Goal: Information Seeking & Learning: Learn about a topic

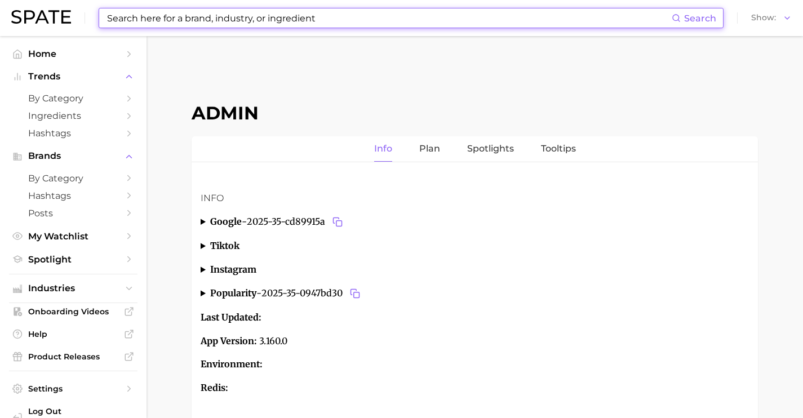
click at [142, 21] on input at bounding box center [389, 17] width 566 height 19
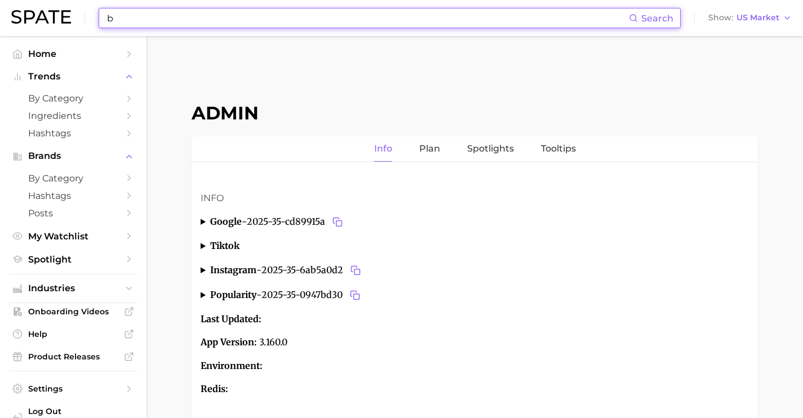
type input "bu"
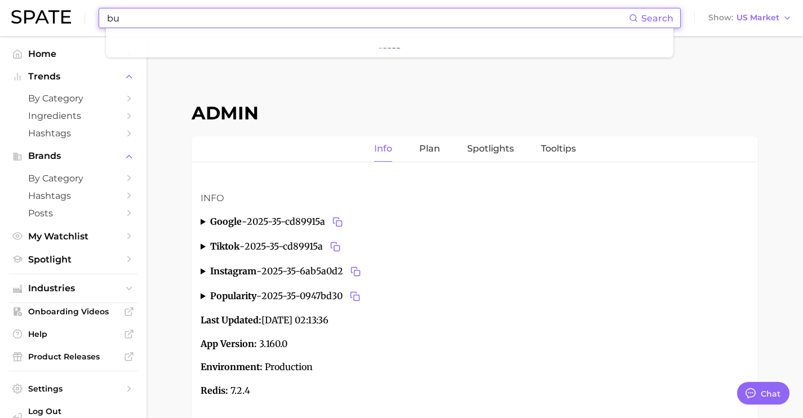
type textarea "x"
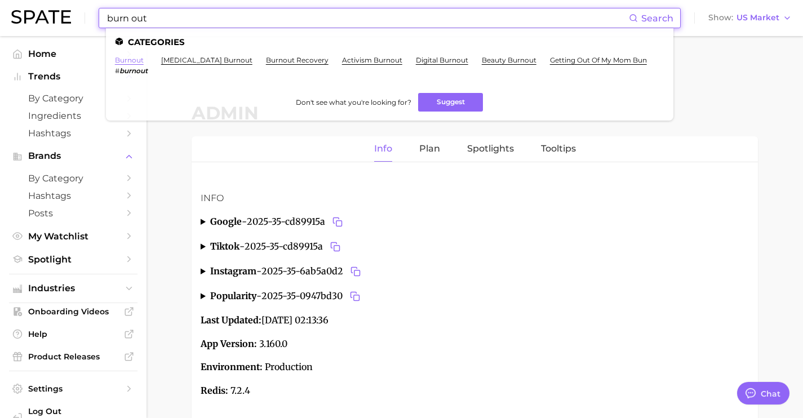
type input "burn out"
click at [132, 61] on link "burnout" at bounding box center [129, 60] width 29 height 8
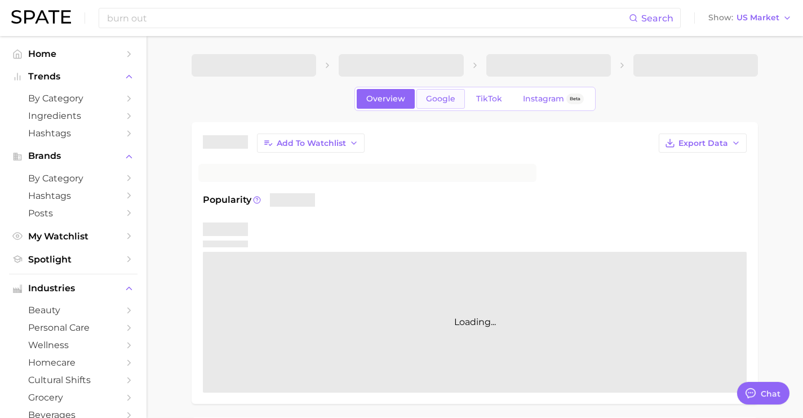
click at [446, 108] on link "Google" at bounding box center [440, 99] width 48 height 20
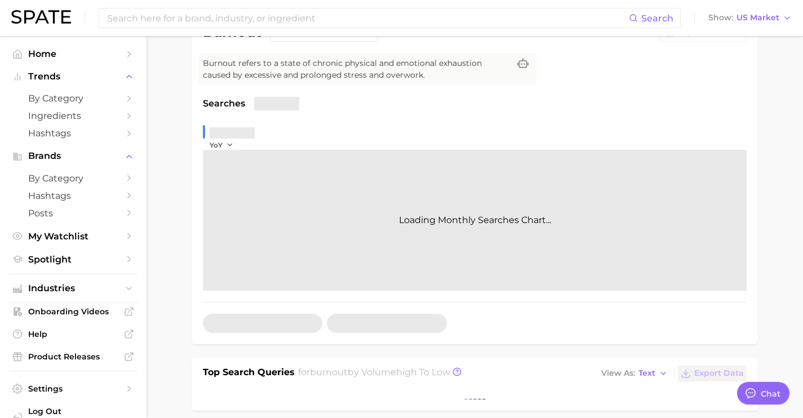
scroll to position [113, 0]
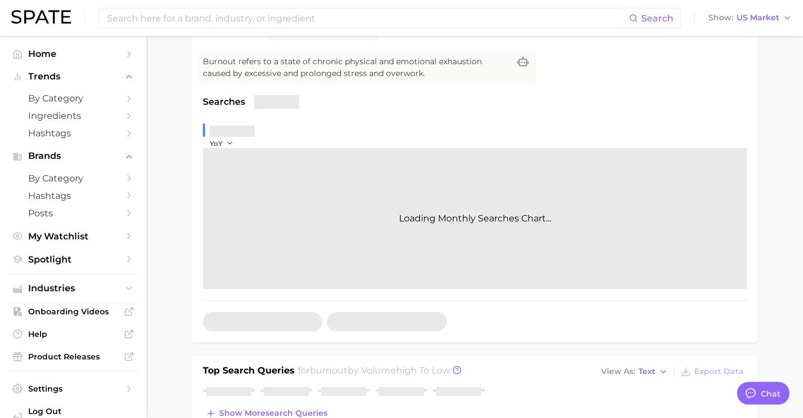
type textarea "x"
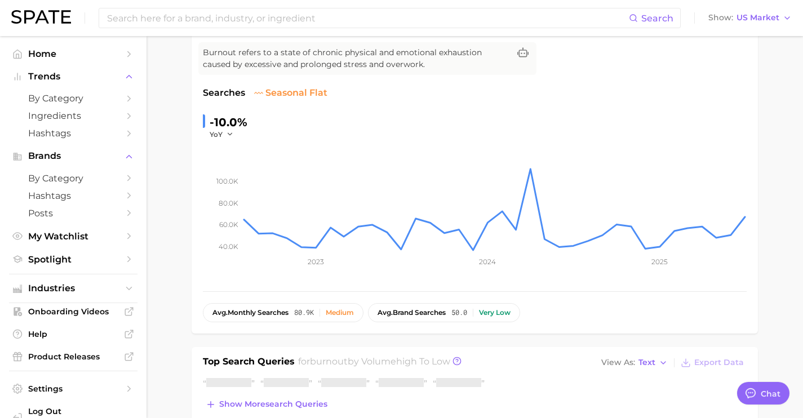
scroll to position [276, 0]
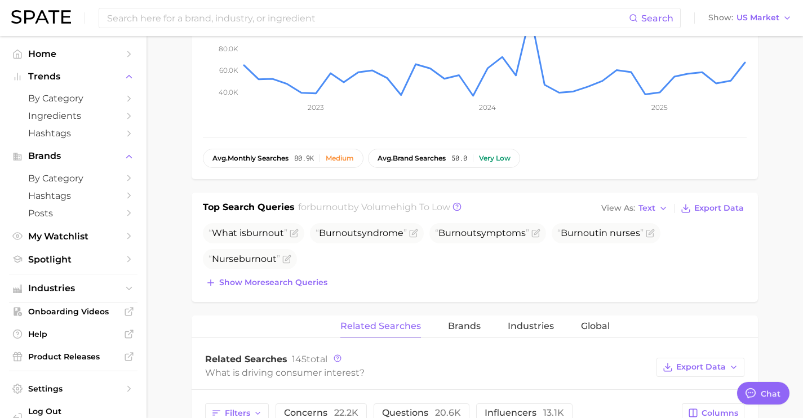
click at [300, 297] on div "Top Search Queries for burnout by Volume high to low View As Text Export Data W…" at bounding box center [475, 247] width 566 height 109
click at [303, 287] on button "Show more search queries" at bounding box center [266, 283] width 127 height 16
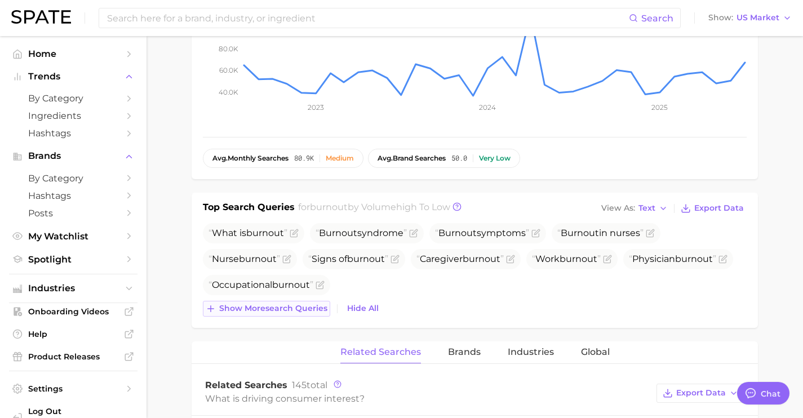
click at [307, 307] on span "Show more search queries" at bounding box center [273, 309] width 108 height 10
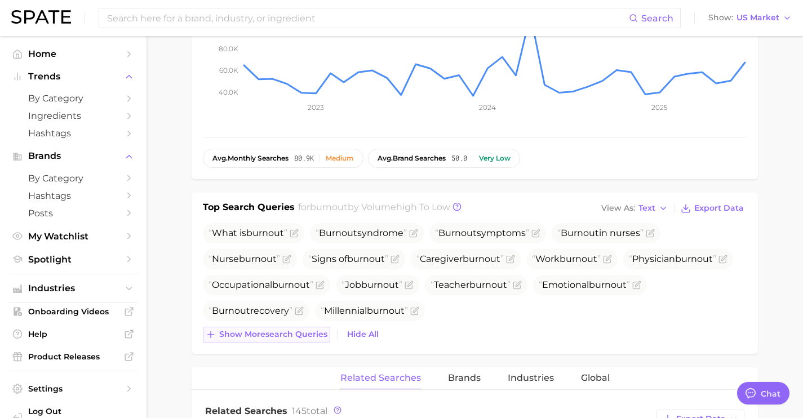
click at [312, 332] on span "Show more search queries" at bounding box center [273, 335] width 108 height 10
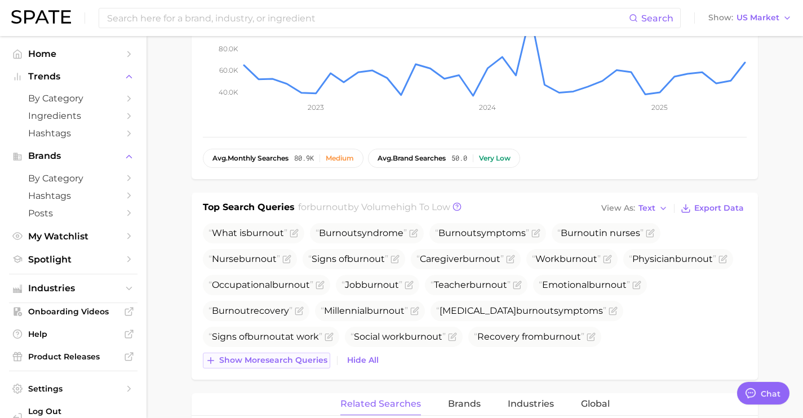
click at [305, 355] on button "Show more search queries" at bounding box center [266, 361] width 127 height 16
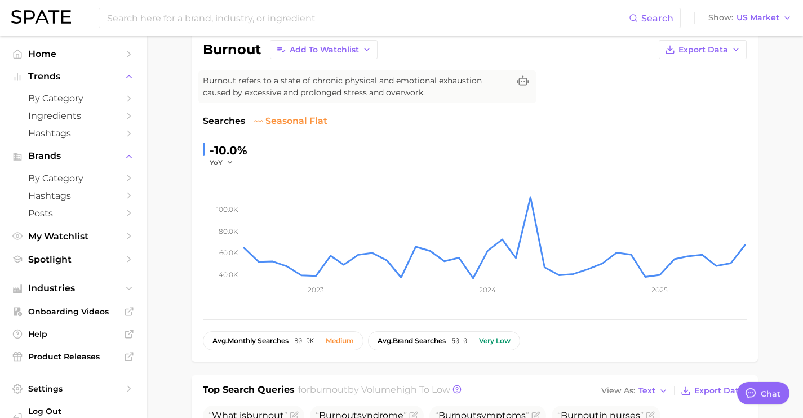
scroll to position [0, 0]
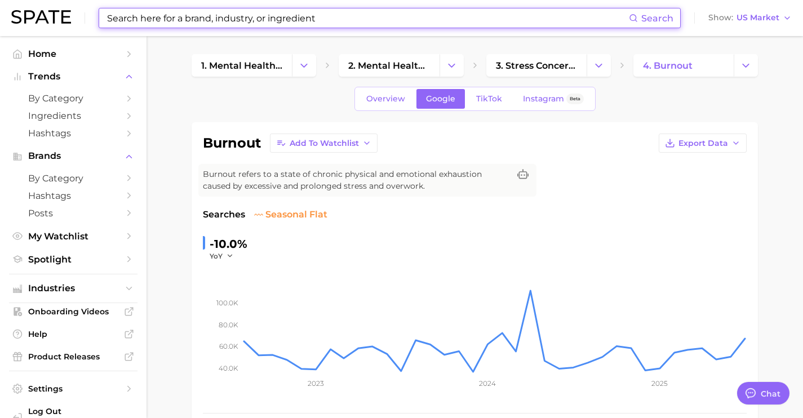
click at [251, 26] on input at bounding box center [367, 17] width 523 height 19
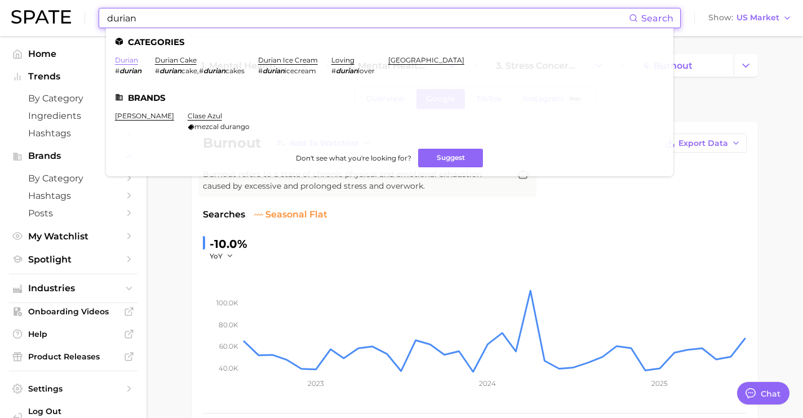
type input "durian"
click at [127, 64] on link "durian" at bounding box center [126, 60] width 23 height 8
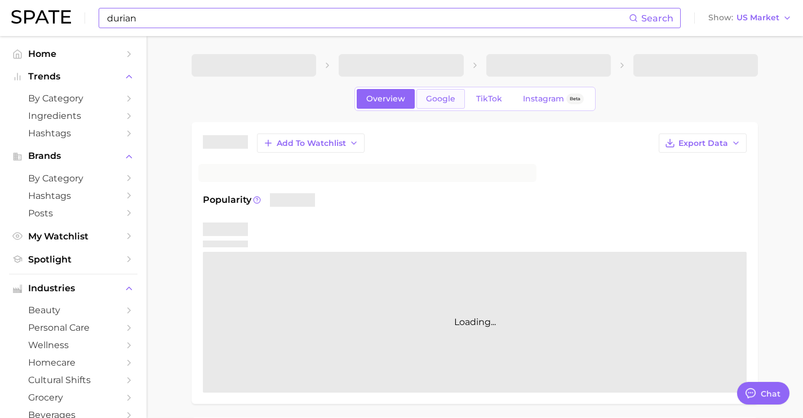
click at [456, 101] on link "Google" at bounding box center [440, 99] width 48 height 20
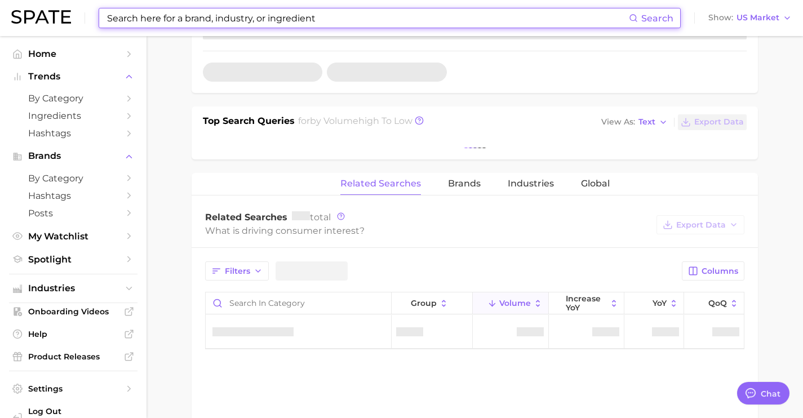
scroll to position [385, 0]
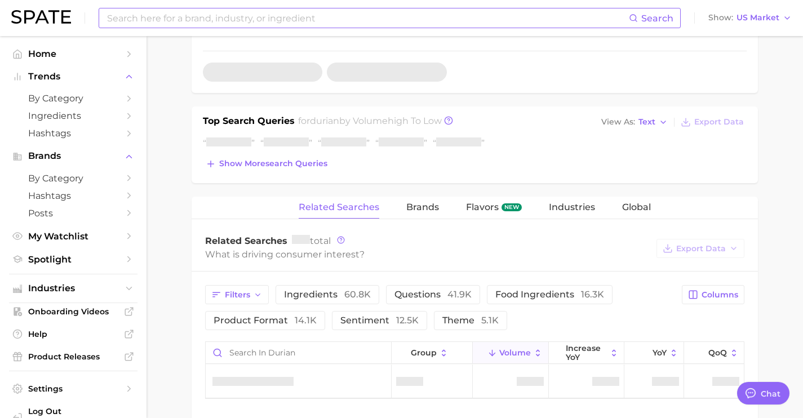
drag, startPoint x: 254, startPoint y: 171, endPoint x: 266, endPoint y: 187, distance: 20.1
click at [254, 171] on div "Top Search Queries for durian by Volume high to low View As Text Export Data Sh…" at bounding box center [475, 145] width 566 height 77
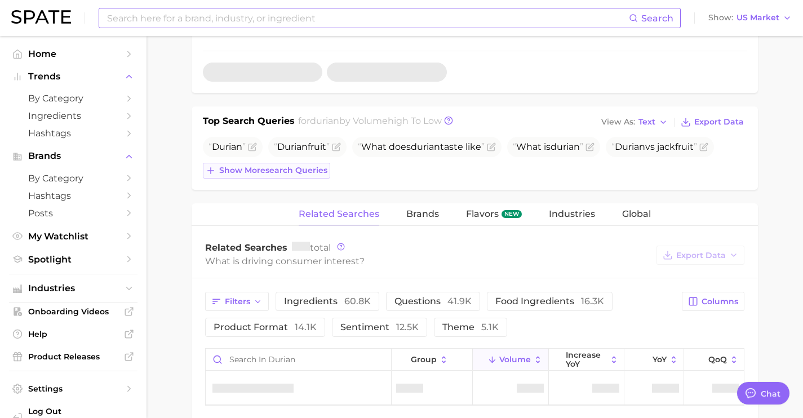
click at [285, 177] on button "Show more search queries" at bounding box center [266, 171] width 127 height 16
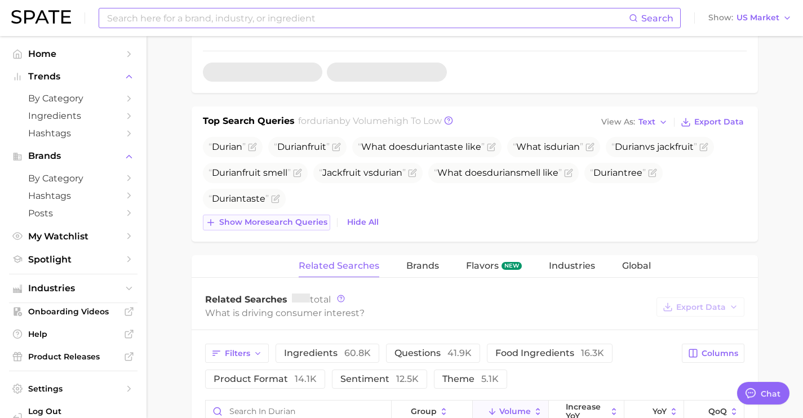
click at [290, 223] on span "Show more search queries" at bounding box center [273, 223] width 108 height 10
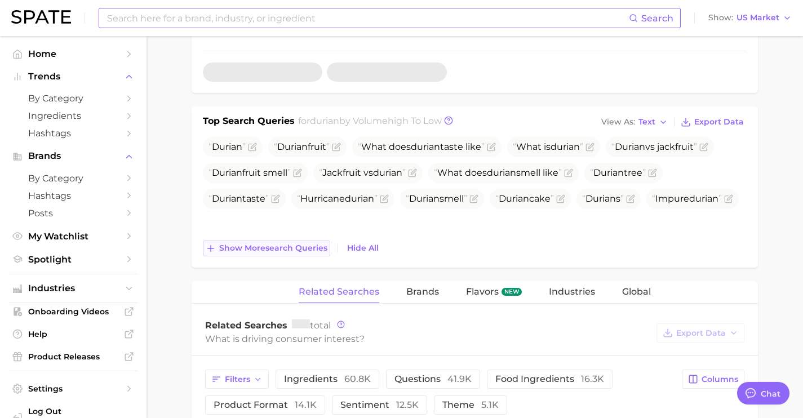
click at [290, 243] on span "Show more search queries" at bounding box center [273, 248] width 108 height 10
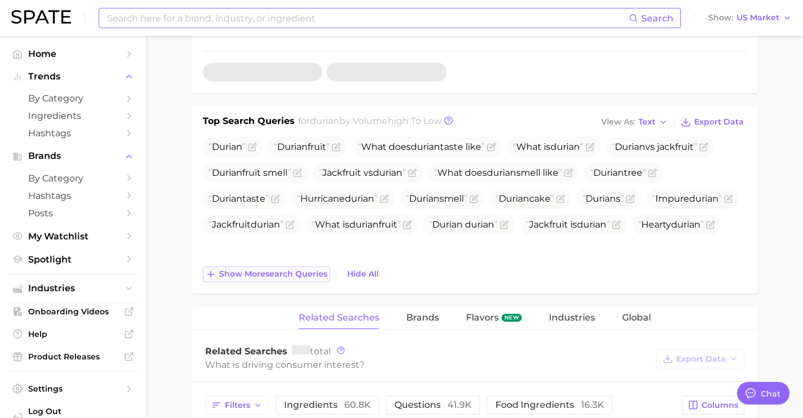
click at [293, 272] on span "Show more search queries" at bounding box center [273, 274] width 108 height 10
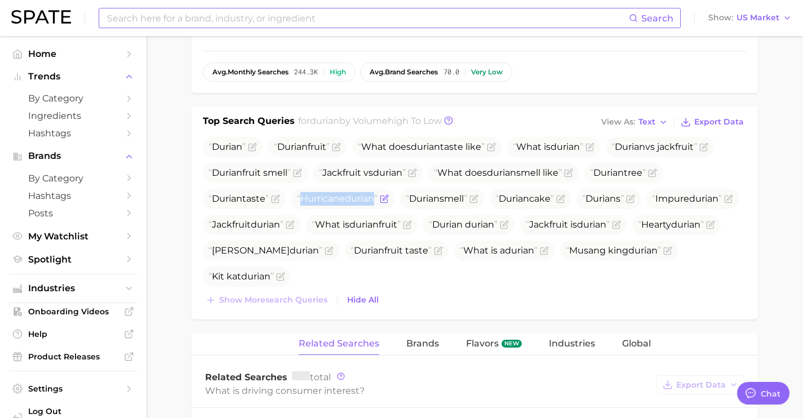
drag, startPoint x: 378, startPoint y: 199, endPoint x: 315, endPoint y: 201, distance: 62.6
click at [305, 202] on span "Hurricane durian" at bounding box center [337, 198] width 81 height 11
copy span "Hurricane durian"
click at [388, 197] on icon "Flag as miscategorized or irrelevant" at bounding box center [384, 198] width 9 height 9
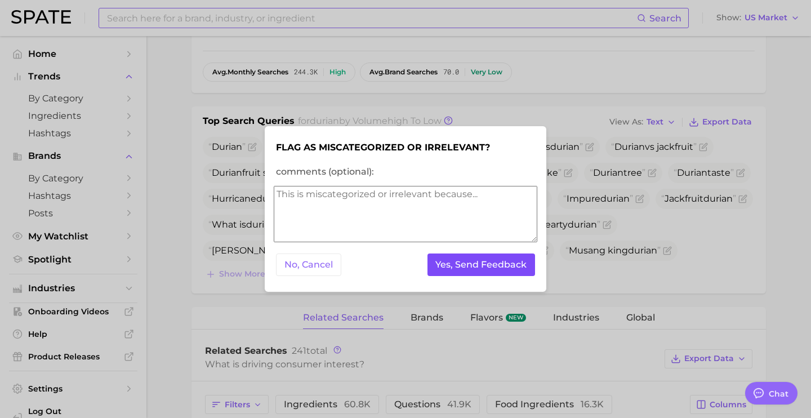
click at [477, 264] on button "Yes, Send Feedback" at bounding box center [482, 265] width 108 height 23
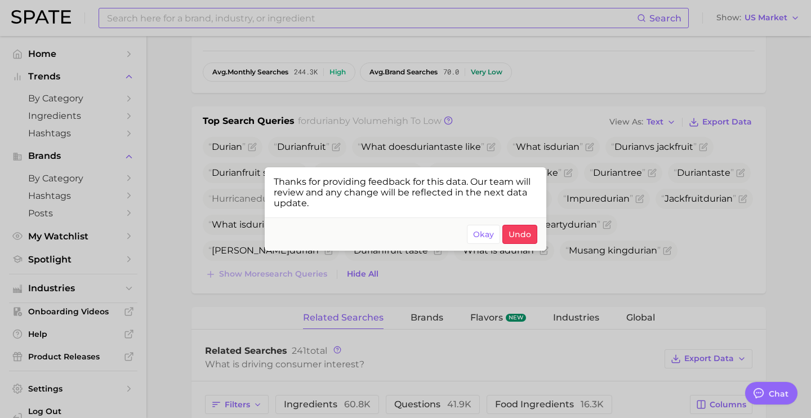
click at [602, 278] on div at bounding box center [405, 209] width 811 height 418
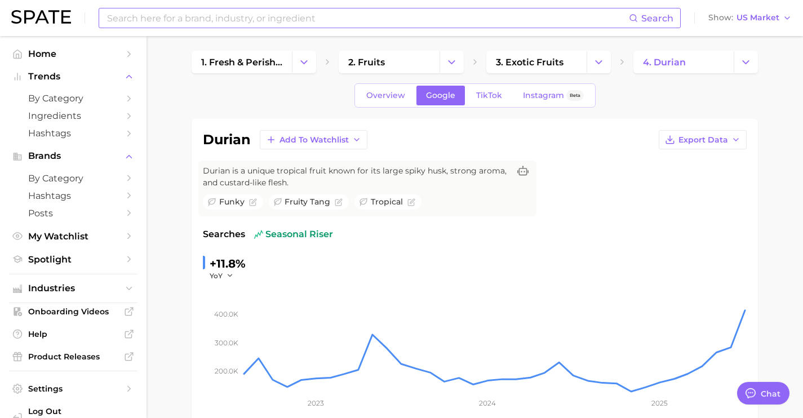
scroll to position [0, 0]
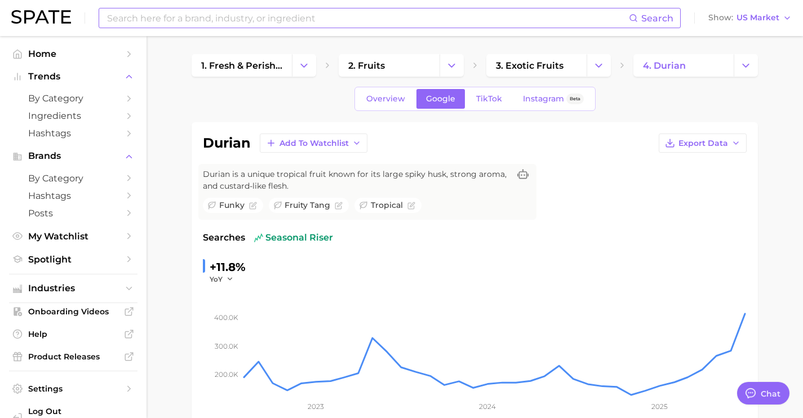
click at [508, 17] on input at bounding box center [367, 17] width 523 height 19
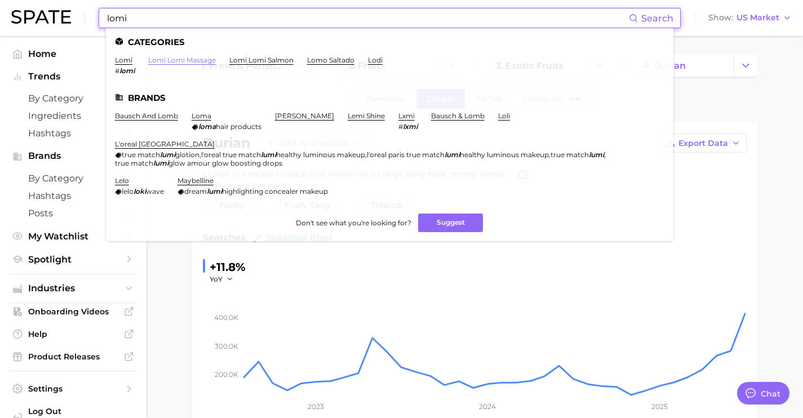
type input "lomi"
click at [192, 61] on link "lomi lomi massage" at bounding box center [182, 60] width 68 height 8
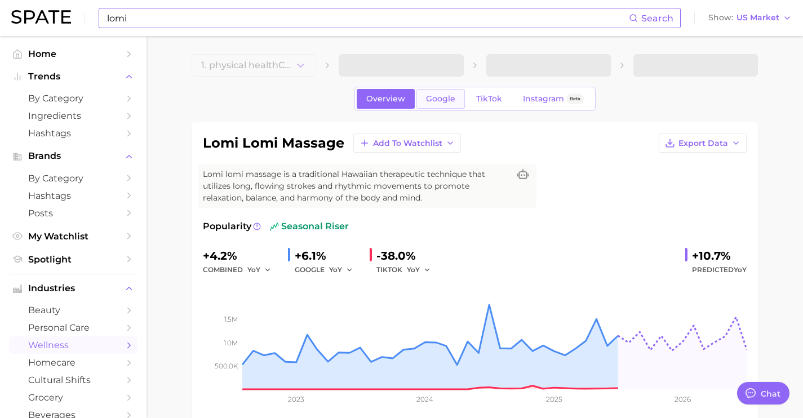
click at [424, 94] on link "Google" at bounding box center [440, 99] width 48 height 20
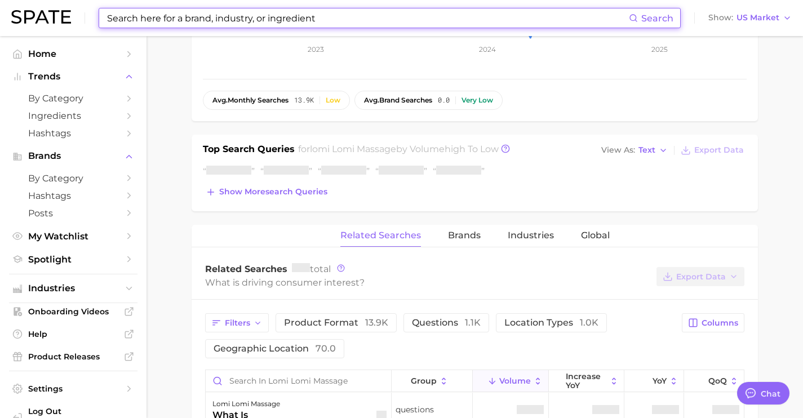
scroll to position [350, 0]
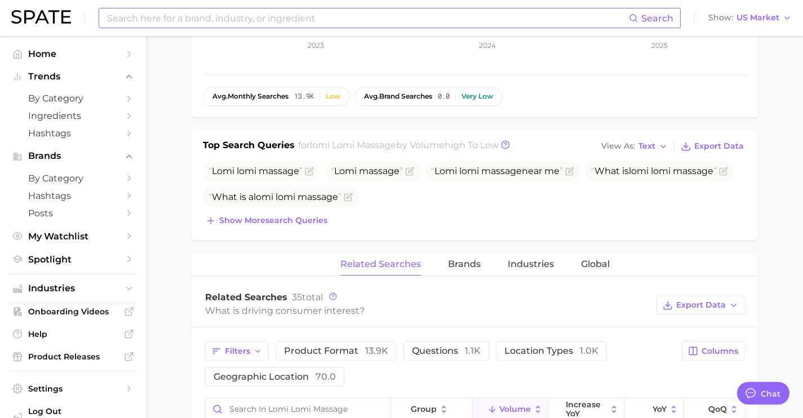
click at [311, 189] on span "What is a lomi lomi massage" at bounding box center [281, 197] width 156 height 20
click at [312, 214] on button "Show more search queries" at bounding box center [266, 221] width 127 height 16
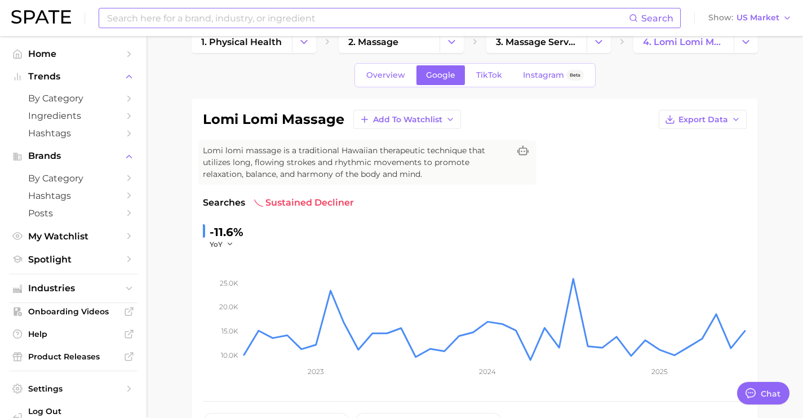
scroll to position [0, 0]
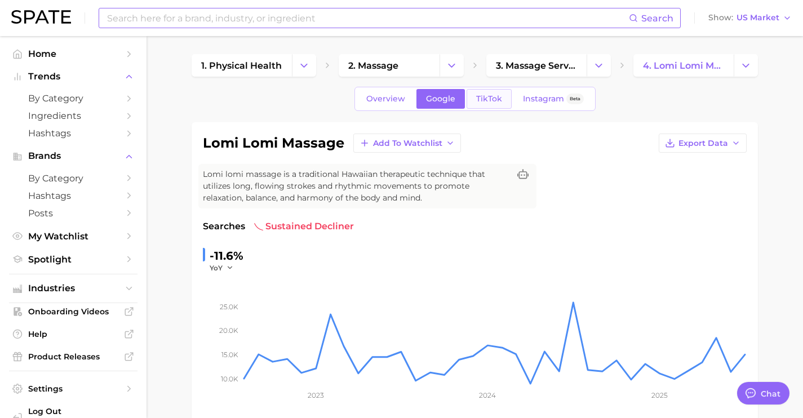
click at [487, 103] on span "TikTok" at bounding box center [489, 99] width 26 height 10
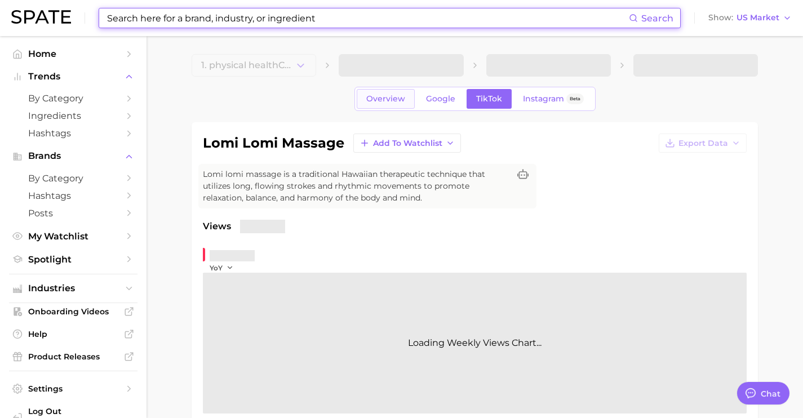
click at [387, 100] on span "Overview" at bounding box center [385, 99] width 39 height 10
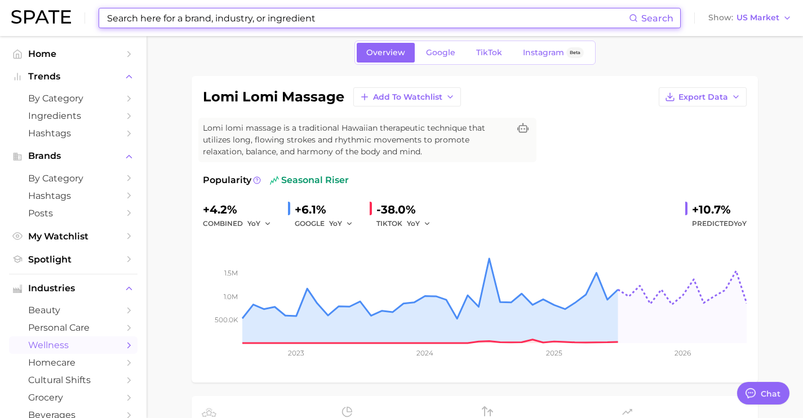
scroll to position [45, 0]
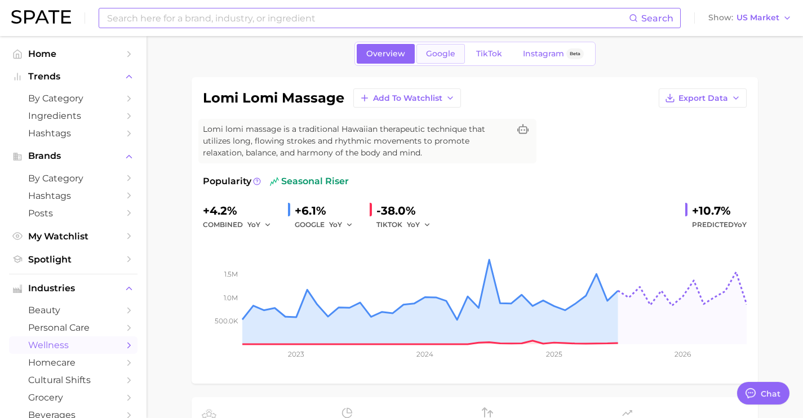
click at [431, 50] on span "Google" at bounding box center [440, 54] width 29 height 10
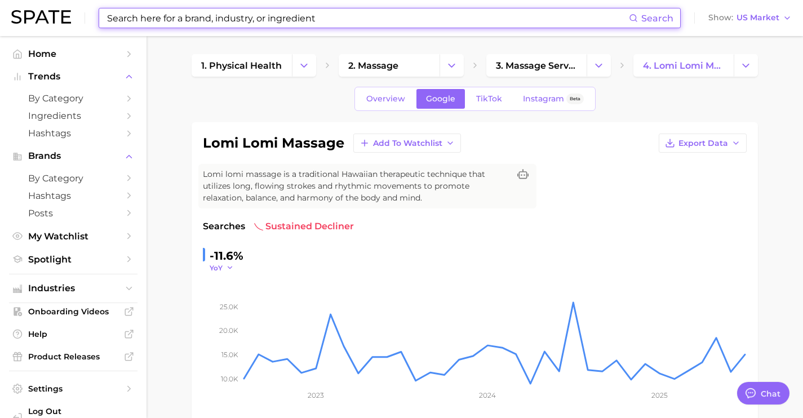
click at [230, 267] on icon "button" at bounding box center [230, 268] width 8 height 8
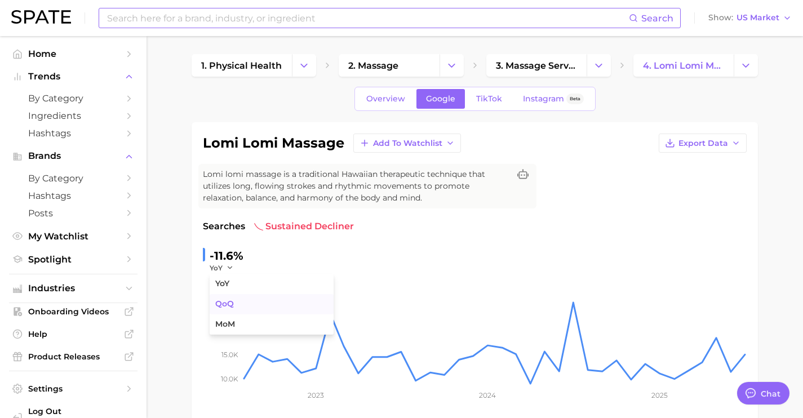
click at [227, 311] on button "QoQ" at bounding box center [272, 304] width 124 height 20
click at [232, 267] on icon "button" at bounding box center [233, 268] width 8 height 8
click at [233, 281] on button "YoY" at bounding box center [272, 284] width 124 height 20
click at [376, 105] on link "Overview" at bounding box center [386, 99] width 58 height 20
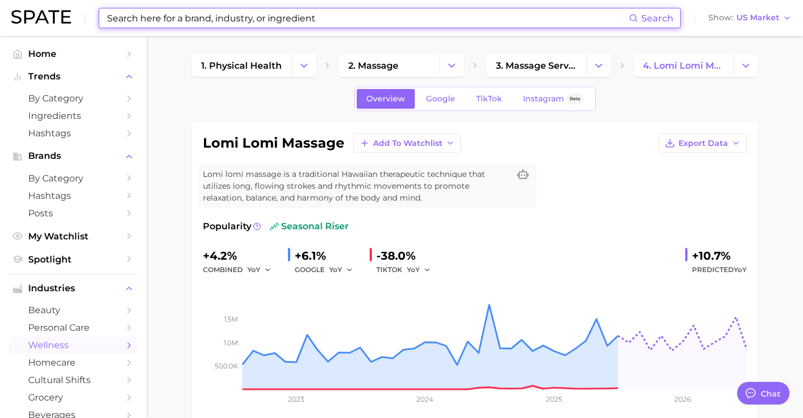
click at [347, 27] on input at bounding box center [367, 17] width 523 height 19
click at [347, 23] on input at bounding box center [367, 17] width 523 height 19
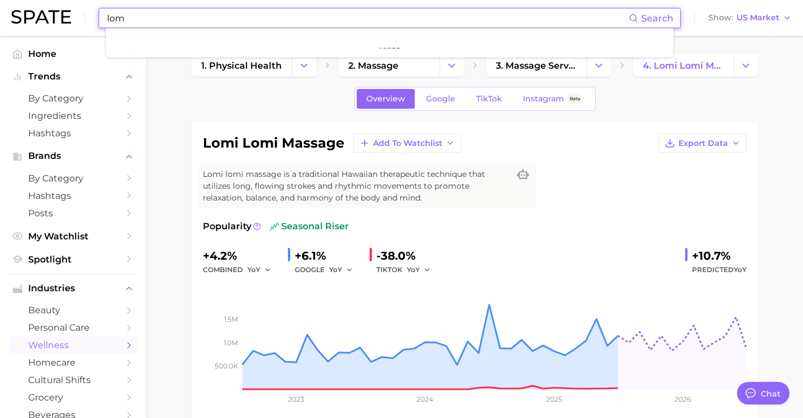
type input "lomi"
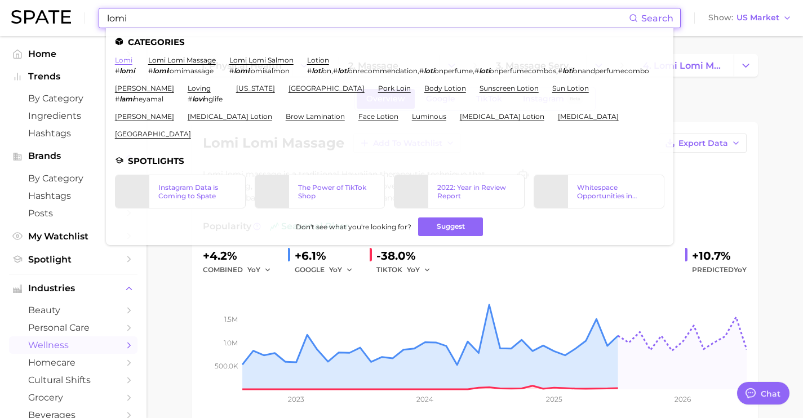
click at [122, 59] on link "lomi" at bounding box center [123, 60] width 17 height 8
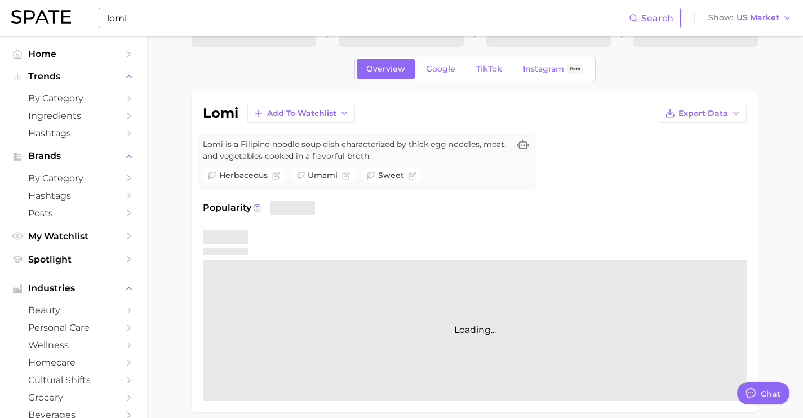
scroll to position [30, 0]
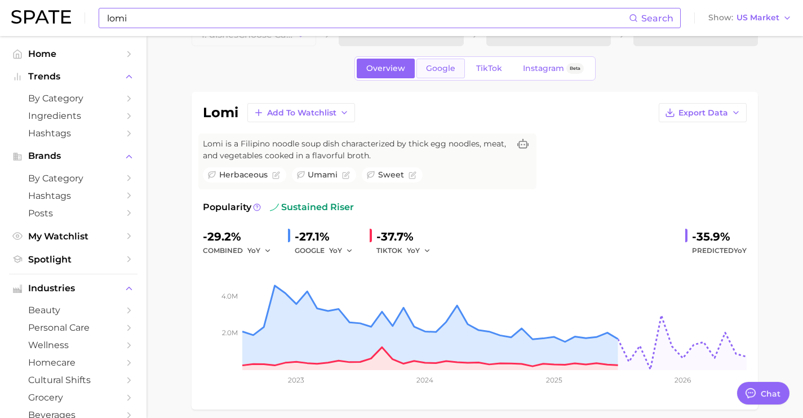
click at [448, 71] on span "Google" at bounding box center [440, 69] width 29 height 10
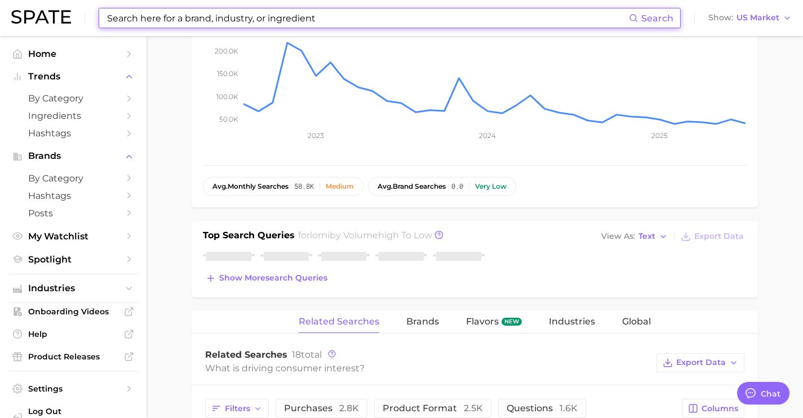
scroll to position [280, 0]
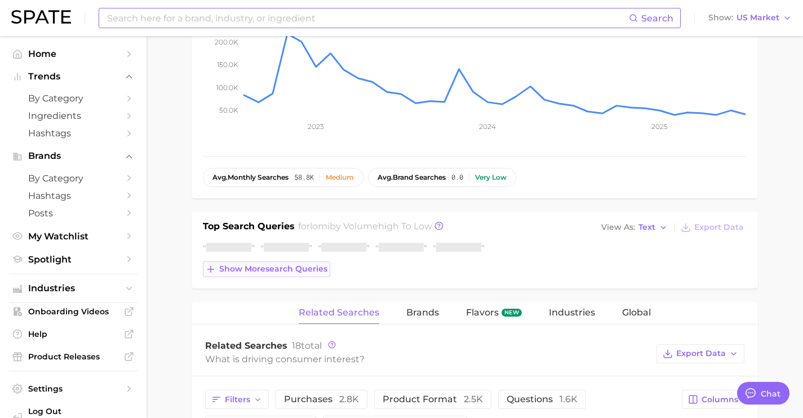
click at [305, 270] on span "Show more search queries" at bounding box center [273, 269] width 108 height 10
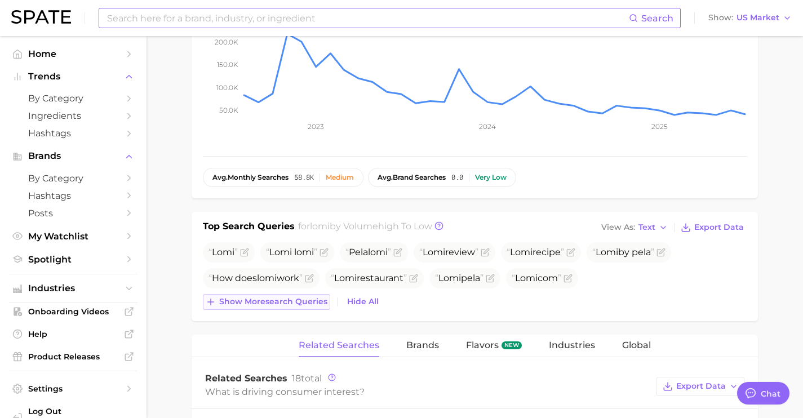
click at [296, 300] on span "Show more search queries" at bounding box center [273, 302] width 108 height 10
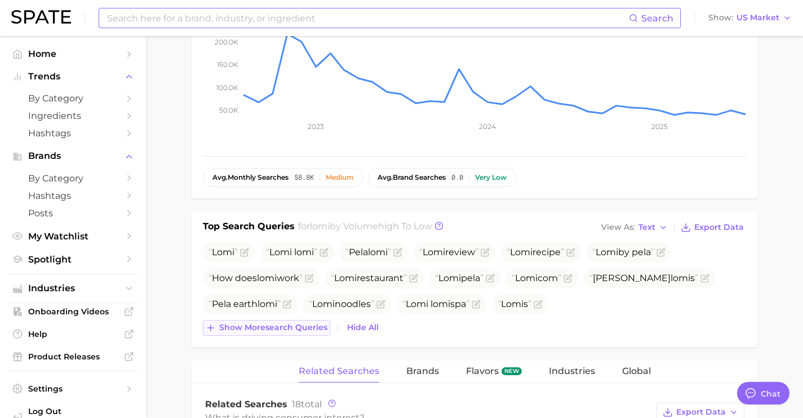
click at [292, 326] on span "Show more search queries" at bounding box center [273, 328] width 108 height 10
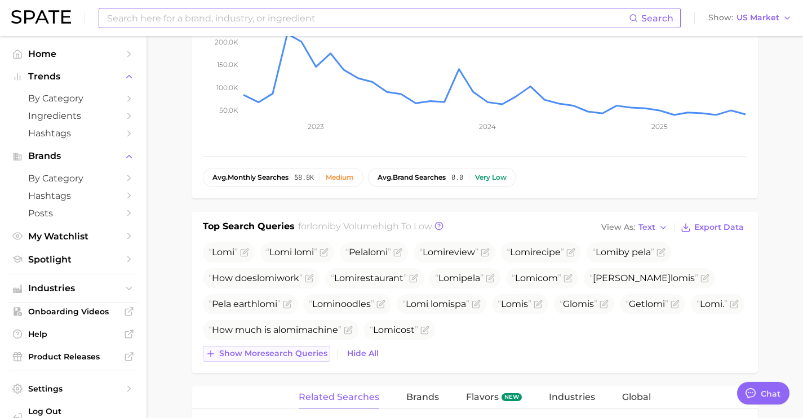
click at [291, 351] on span "Show more search queries" at bounding box center [273, 354] width 108 height 10
click at [481, 307] on icon "Flag as miscategorized or irrelevant" at bounding box center [476, 304] width 9 height 9
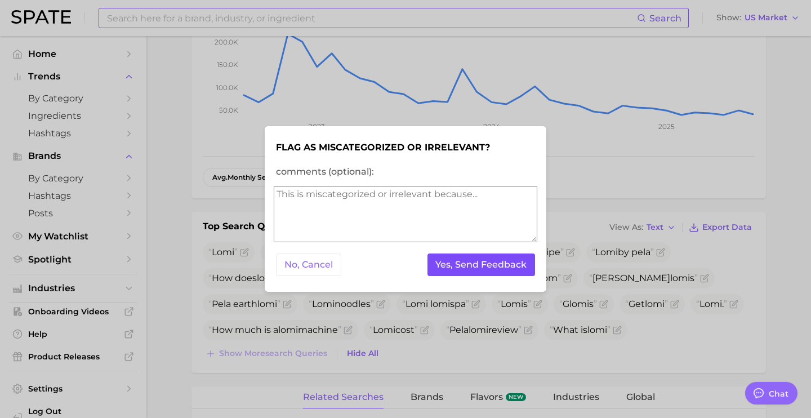
click at [506, 275] on button "Yes, Send Feedback" at bounding box center [482, 265] width 108 height 23
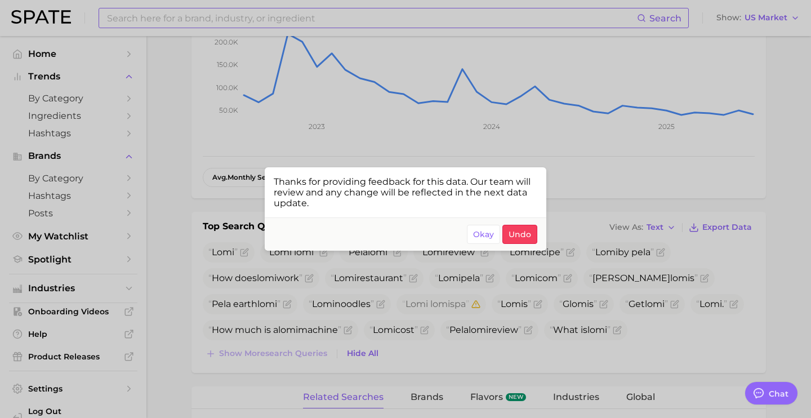
click at [678, 282] on div at bounding box center [405, 209] width 811 height 418
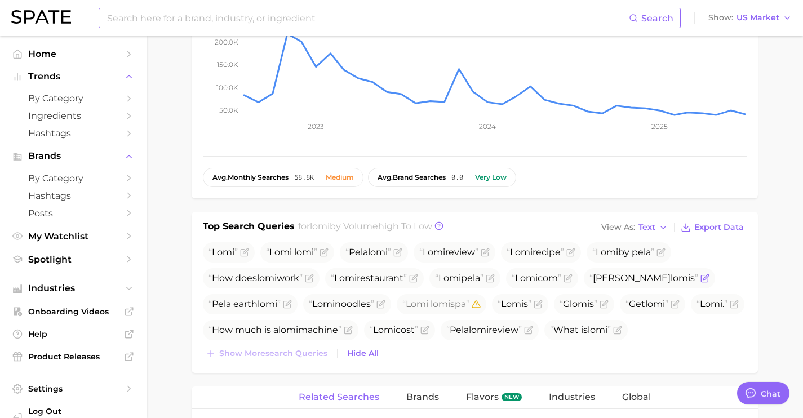
click at [703, 277] on icon "Flag as miscategorized or irrelevant" at bounding box center [705, 276] width 5 height 5
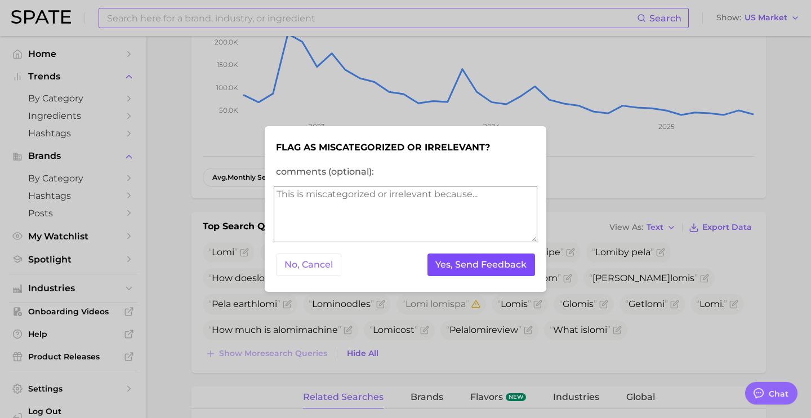
click at [526, 269] on button "Yes, Send Feedback" at bounding box center [482, 265] width 108 height 23
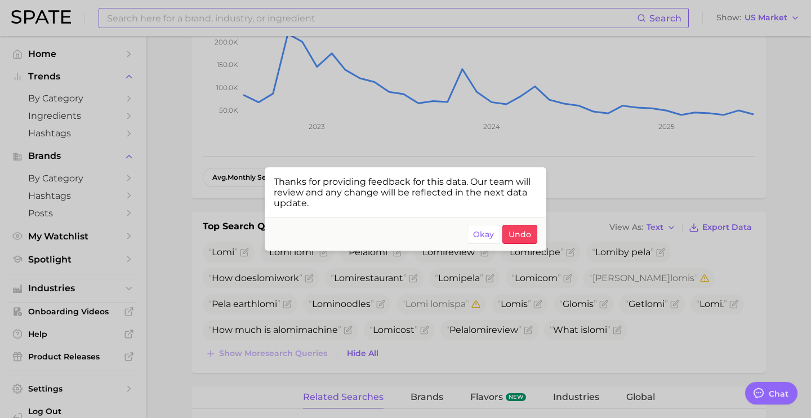
click at [520, 76] on div at bounding box center [405, 209] width 811 height 418
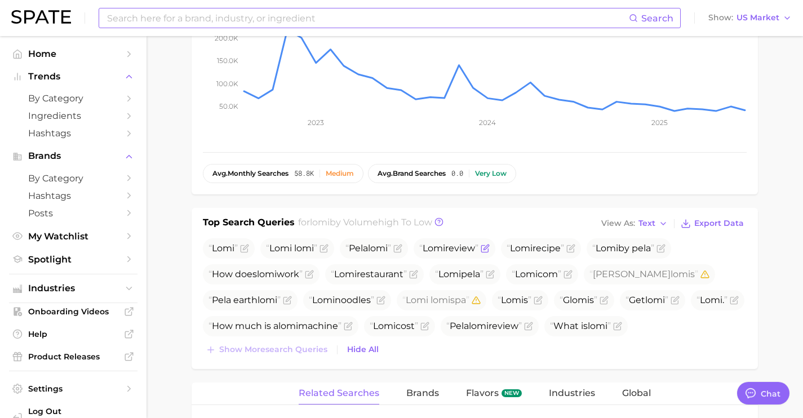
scroll to position [285, 0]
click at [326, 249] on icon "Flag as miscategorized or irrelevant" at bounding box center [324, 247] width 9 height 9
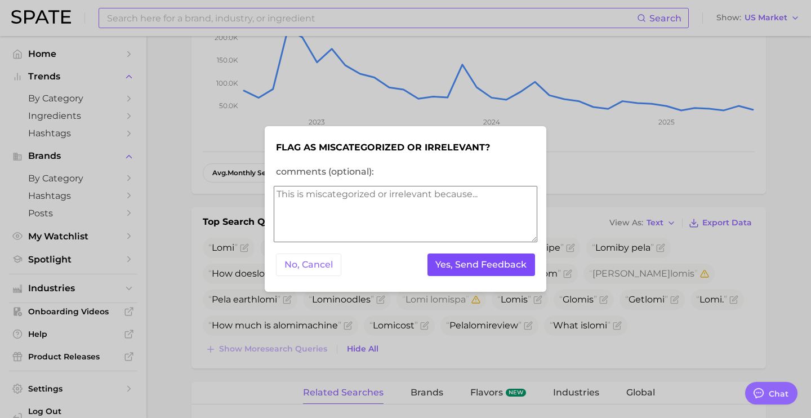
click at [493, 273] on button "Yes, Send Feedback" at bounding box center [482, 265] width 108 height 23
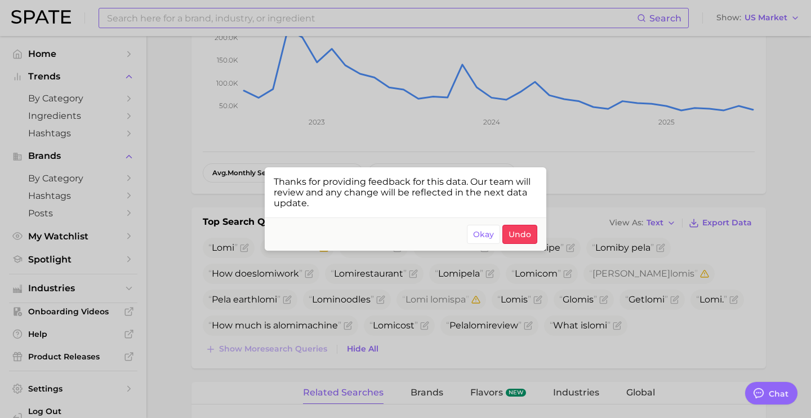
click at [296, 300] on div at bounding box center [405, 209] width 811 height 418
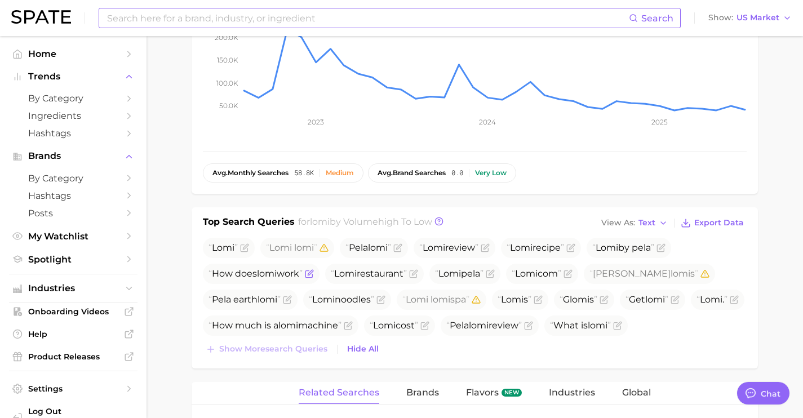
click at [314, 273] on icon "Flag as miscategorized or irrelevant" at bounding box center [309, 273] width 9 height 9
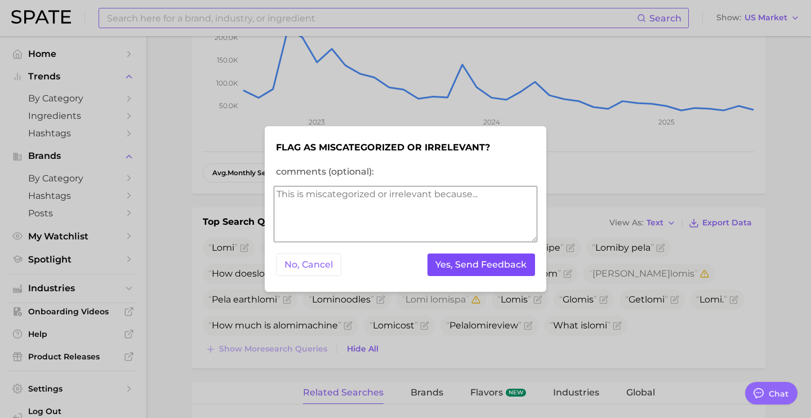
click at [457, 265] on button "Yes, Send Feedback" at bounding box center [482, 265] width 108 height 23
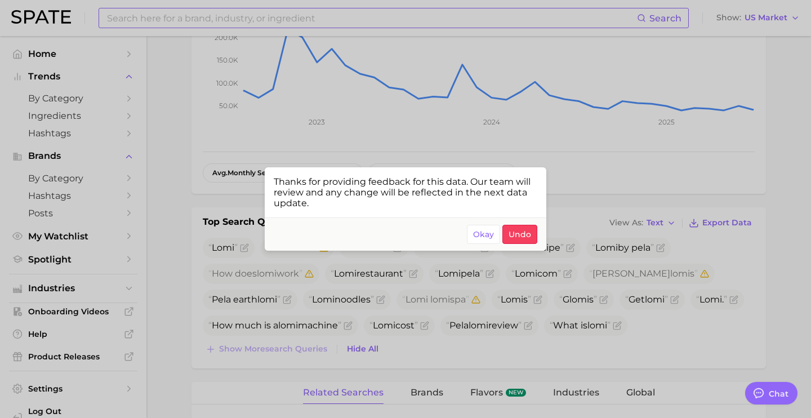
click at [617, 225] on div at bounding box center [405, 209] width 811 height 418
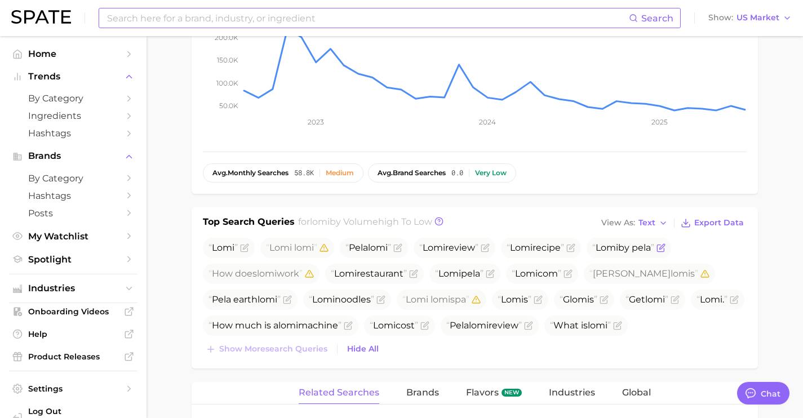
click at [664, 247] on icon "Flag as miscategorized or irrelevant" at bounding box center [661, 246] width 5 height 5
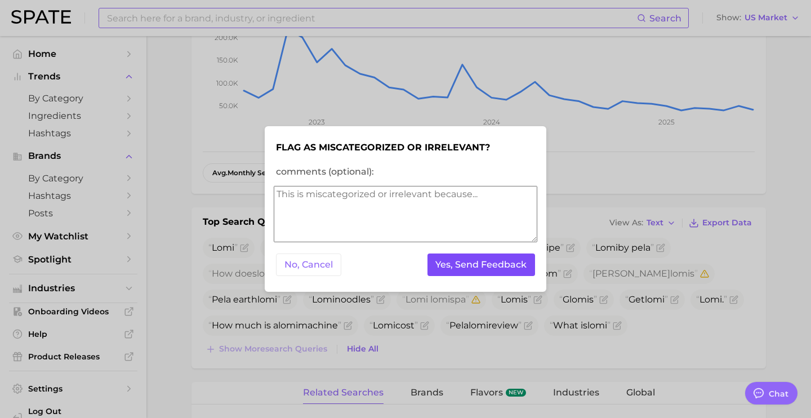
click at [506, 261] on button "Yes, Send Feedback" at bounding box center [482, 265] width 108 height 23
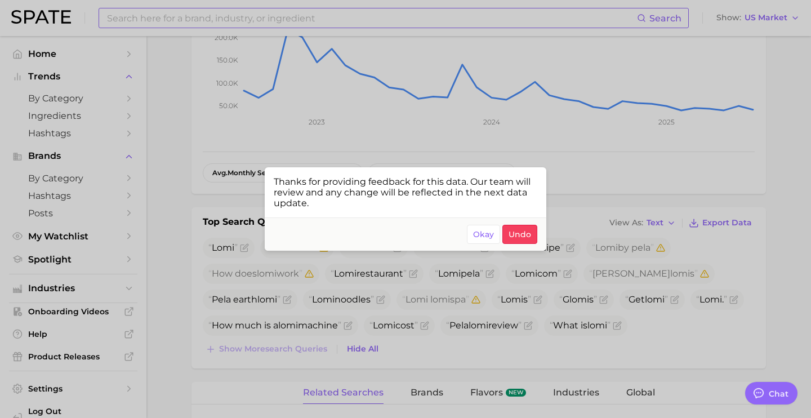
click at [424, 275] on div at bounding box center [405, 209] width 811 height 418
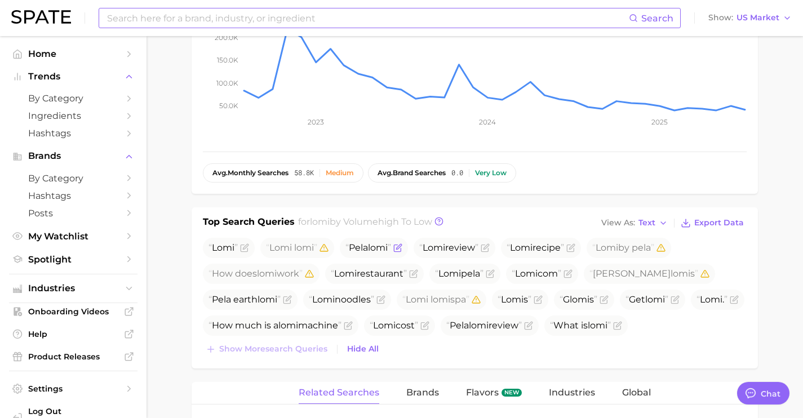
click at [401, 250] on icon "Flag as miscategorized or irrelevant" at bounding box center [397, 247] width 9 height 9
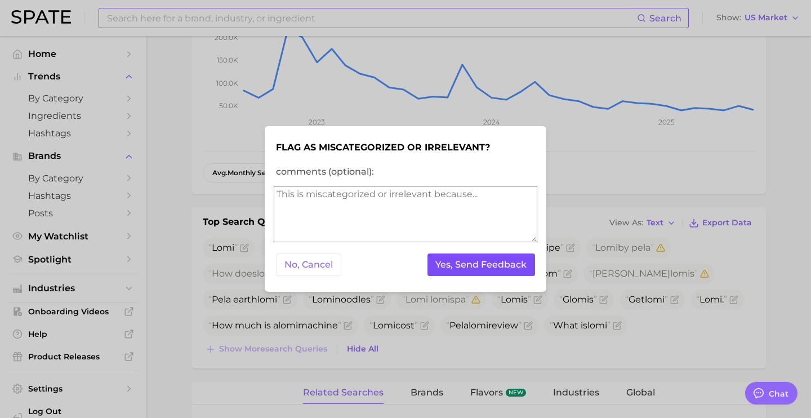
click at [451, 273] on button "Yes, Send Feedback" at bounding box center [482, 265] width 108 height 23
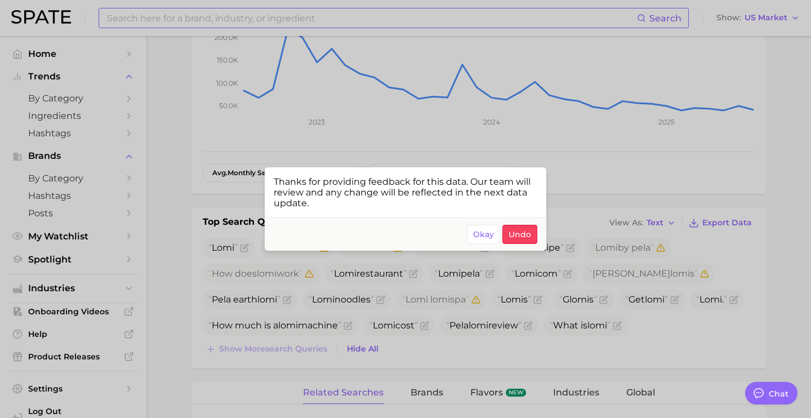
click at [436, 270] on div at bounding box center [405, 209] width 811 height 418
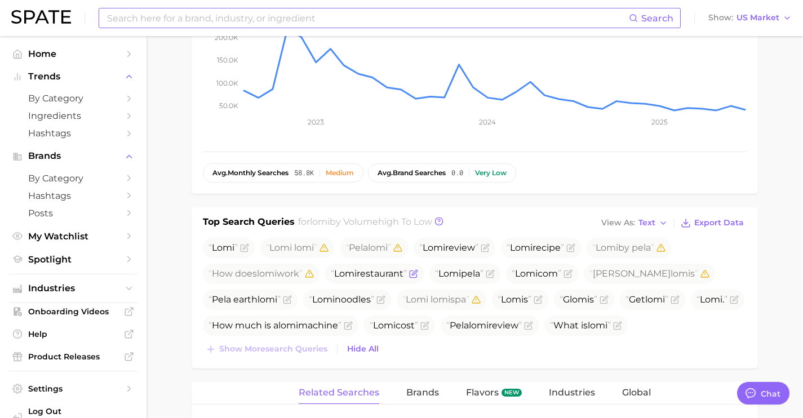
click at [417, 273] on icon "Flag as miscategorized or irrelevant" at bounding box center [414, 272] width 5 height 5
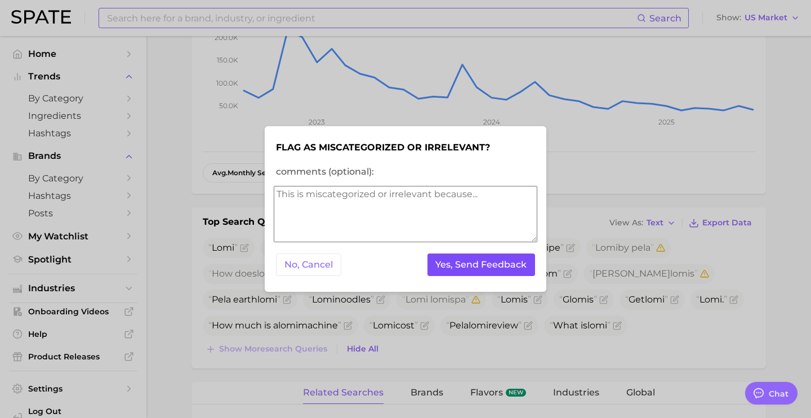
click at [480, 269] on button "Yes, Send Feedback" at bounding box center [482, 265] width 108 height 23
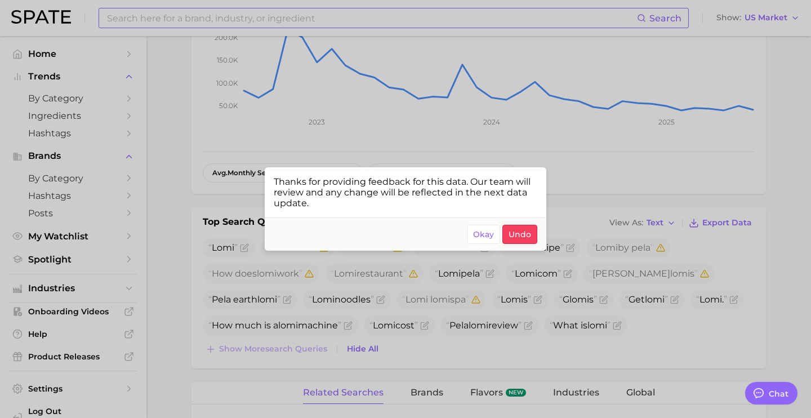
click at [505, 336] on div at bounding box center [405, 209] width 811 height 418
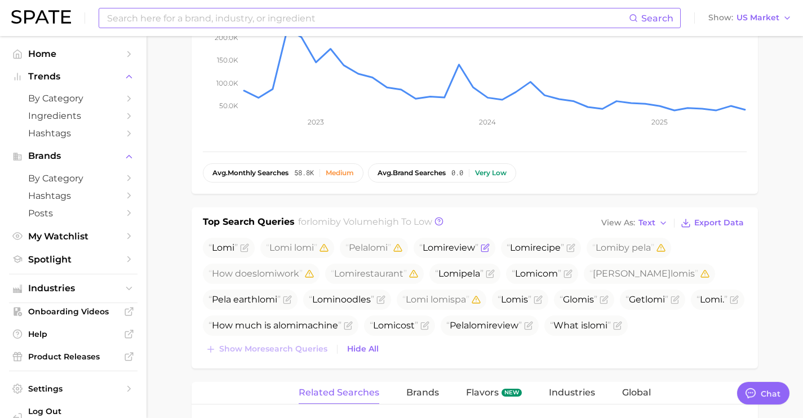
click at [489, 246] on icon "Flag as miscategorized or irrelevant" at bounding box center [486, 246] width 5 height 5
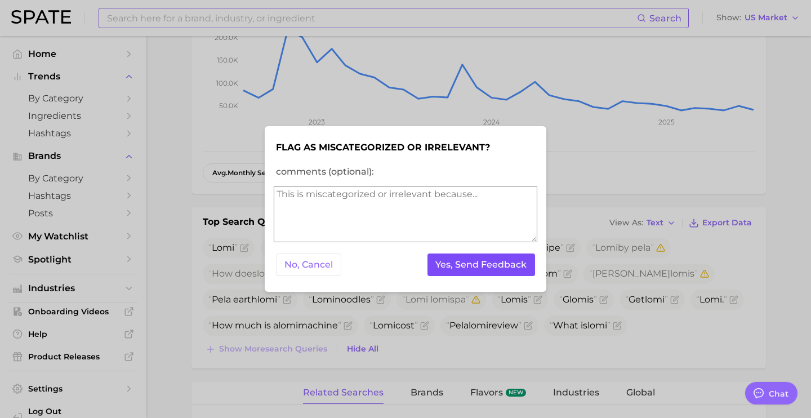
click at [516, 258] on button "Yes, Send Feedback" at bounding box center [482, 265] width 108 height 23
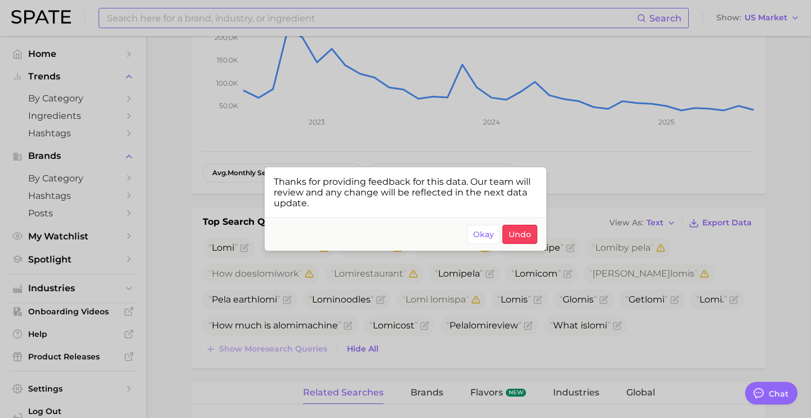
click at [560, 298] on div at bounding box center [405, 209] width 811 height 418
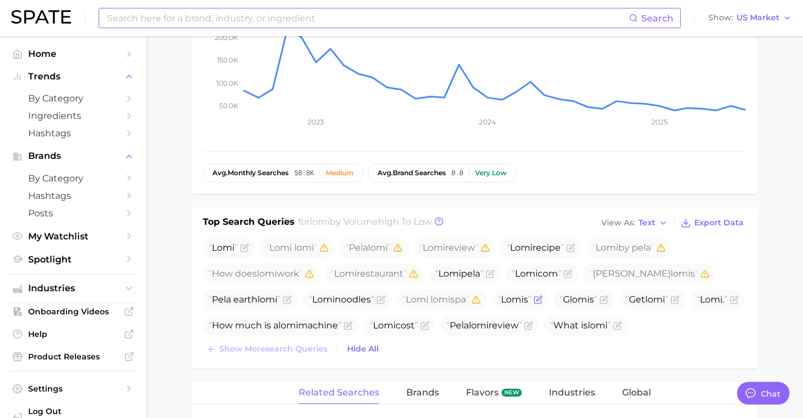
click at [543, 298] on icon "Flag as miscategorized or irrelevant" at bounding box center [538, 299] width 9 height 9
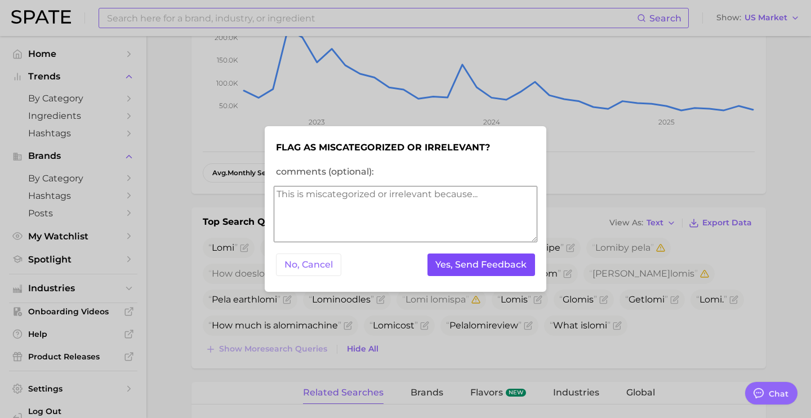
click at [503, 268] on button "Yes, Send Feedback" at bounding box center [482, 265] width 108 height 23
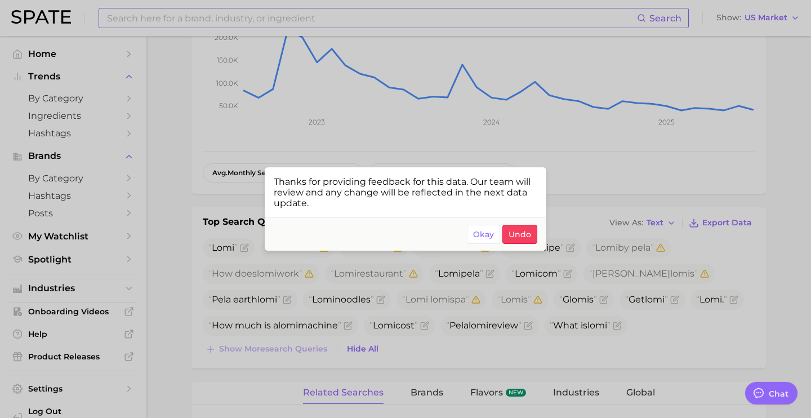
click at [432, 273] on div at bounding box center [405, 209] width 811 height 418
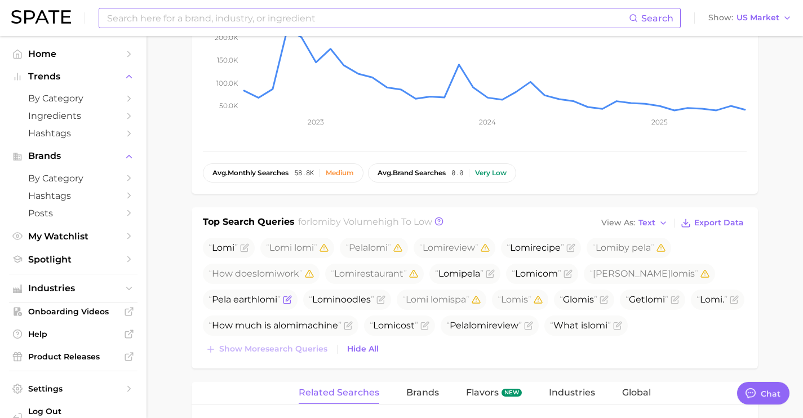
click at [289, 299] on icon "Flag as miscategorized or irrelevant" at bounding box center [287, 299] width 9 height 9
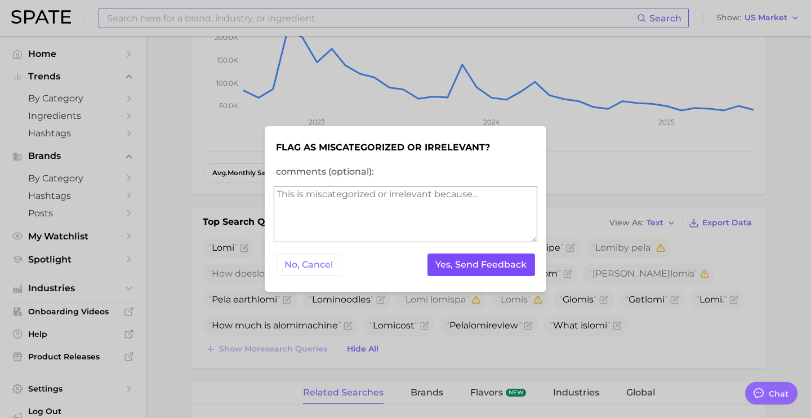
click at [465, 267] on button "Yes, Send Feedback" at bounding box center [482, 265] width 108 height 23
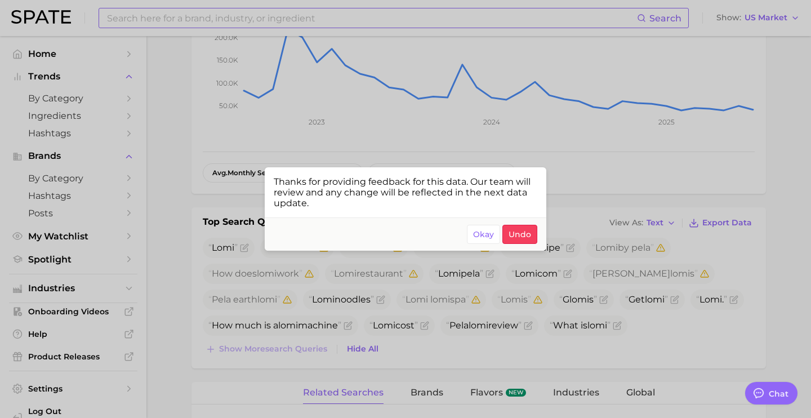
click at [441, 309] on div at bounding box center [405, 209] width 811 height 418
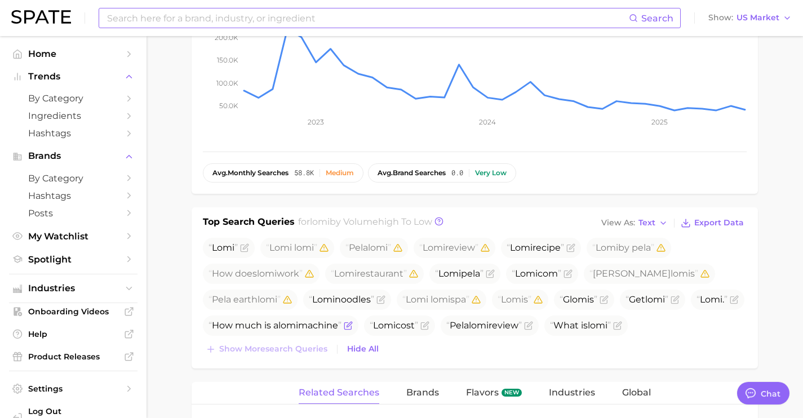
click at [353, 325] on icon "Flag as miscategorized or irrelevant" at bounding box center [348, 325] width 9 height 9
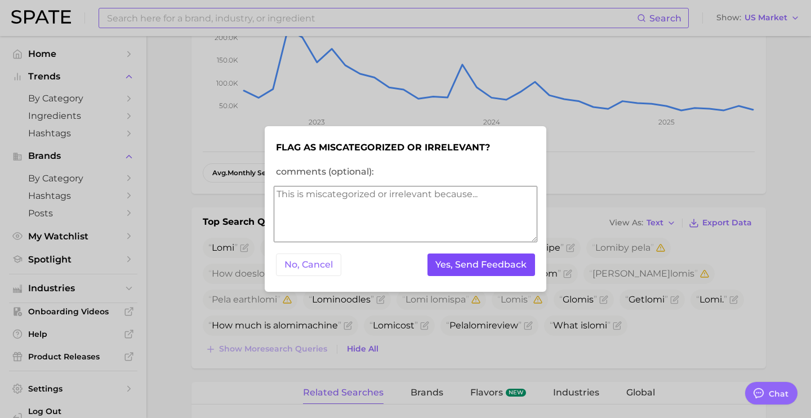
click at [460, 268] on button "Yes, Send Feedback" at bounding box center [482, 265] width 108 height 23
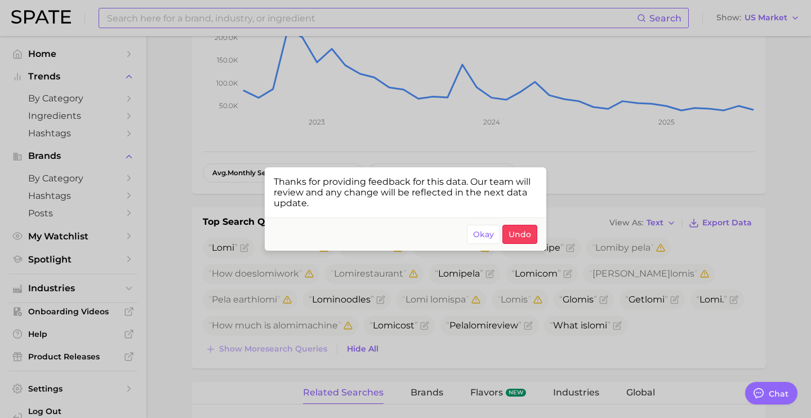
click at [489, 323] on div at bounding box center [405, 209] width 811 height 418
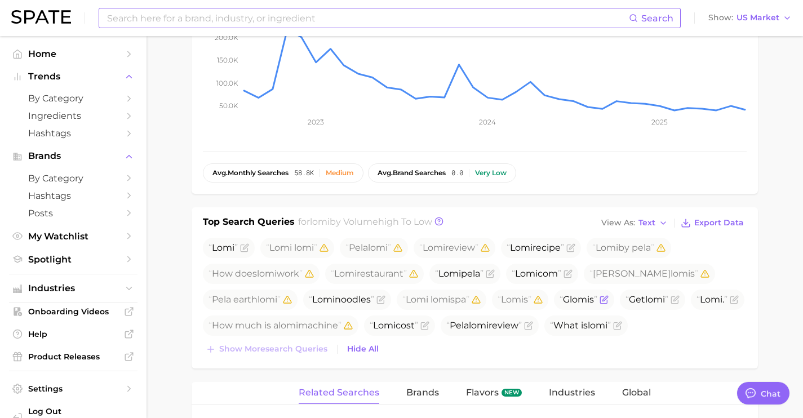
click at [607, 301] on icon "Flag as miscategorized or irrelevant" at bounding box center [604, 298] width 5 height 5
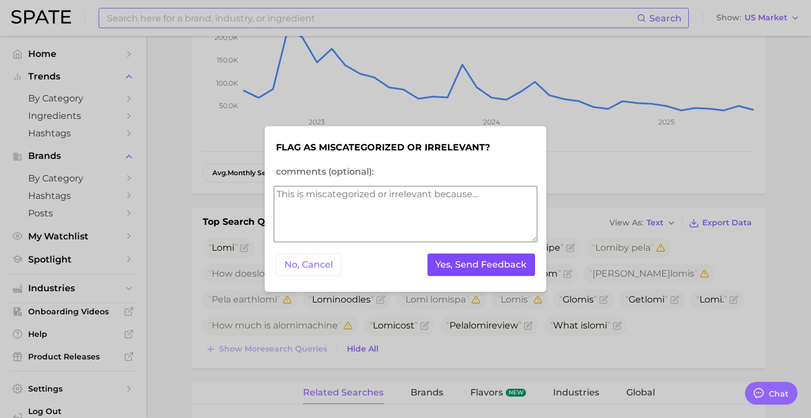
click at [502, 270] on button "Yes, Send Feedback" at bounding box center [482, 265] width 108 height 23
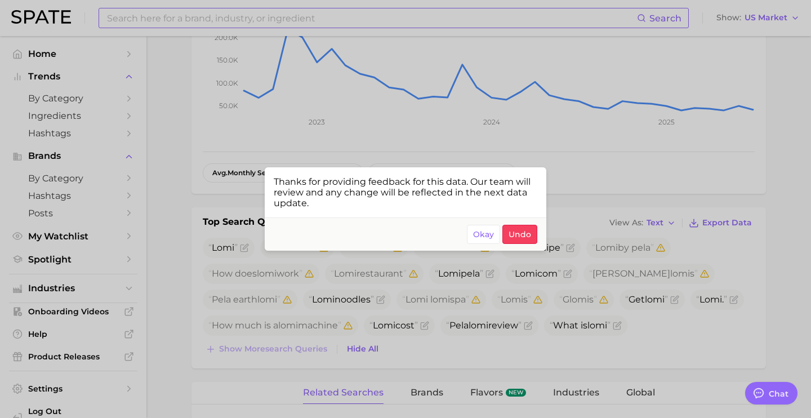
click at [645, 293] on div at bounding box center [405, 209] width 811 height 418
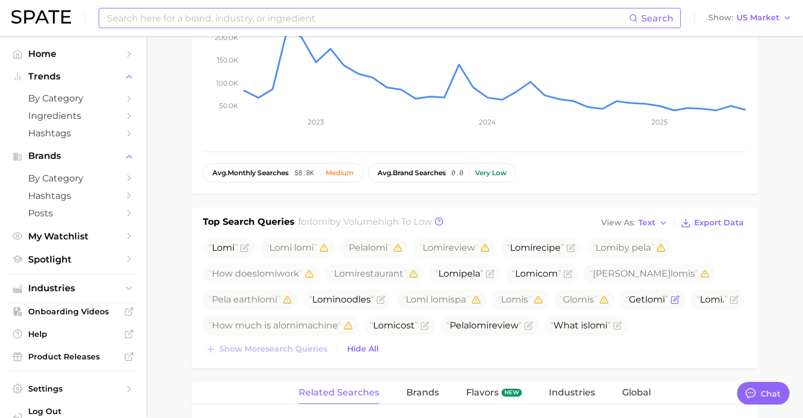
click at [680, 300] on icon "Flag as miscategorized or irrelevant" at bounding box center [675, 299] width 9 height 9
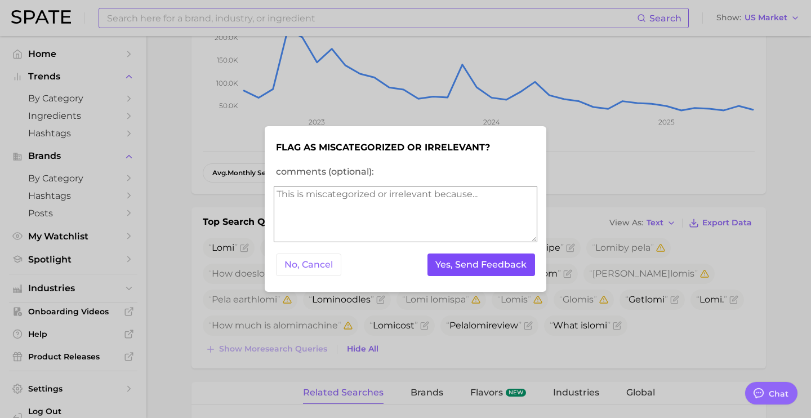
click at [505, 257] on button "Yes, Send Feedback" at bounding box center [482, 265] width 108 height 23
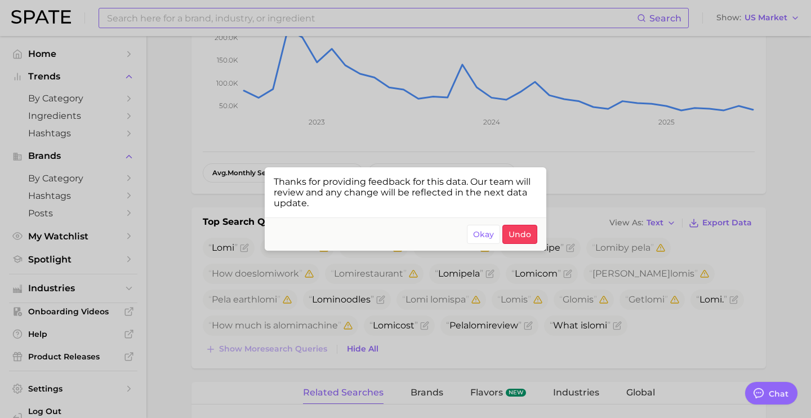
click at [411, 283] on div at bounding box center [405, 209] width 811 height 418
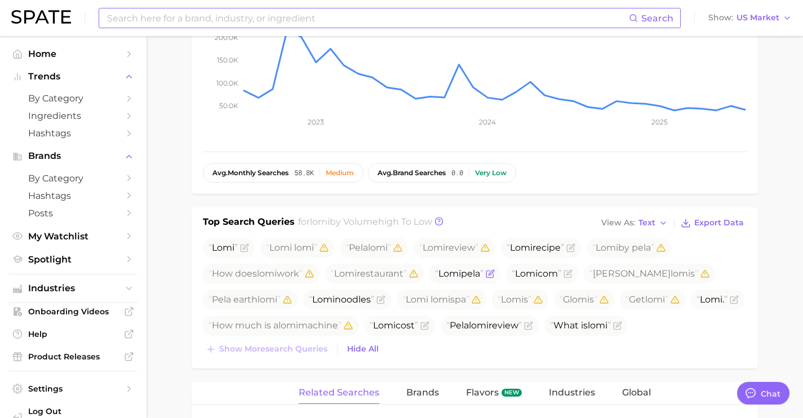
click at [495, 272] on icon "Flag as miscategorized or irrelevant" at bounding box center [490, 273] width 9 height 9
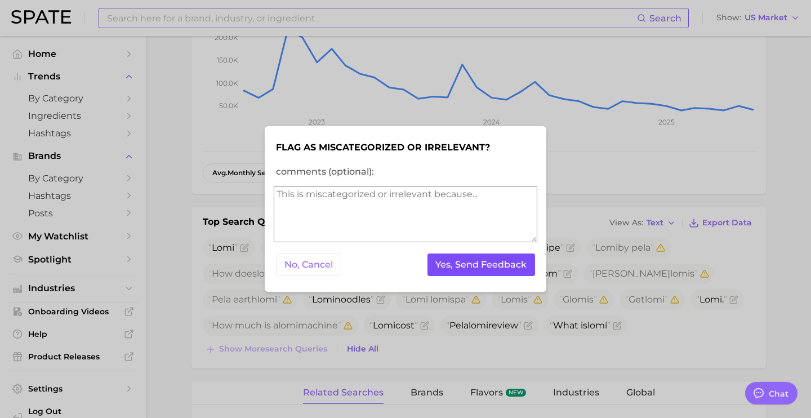
click at [498, 265] on button "Yes, Send Feedback" at bounding box center [482, 265] width 108 height 23
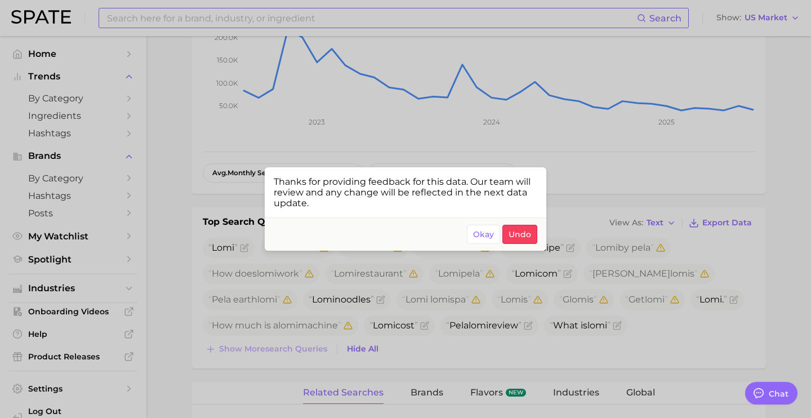
click at [472, 314] on div at bounding box center [405, 209] width 811 height 418
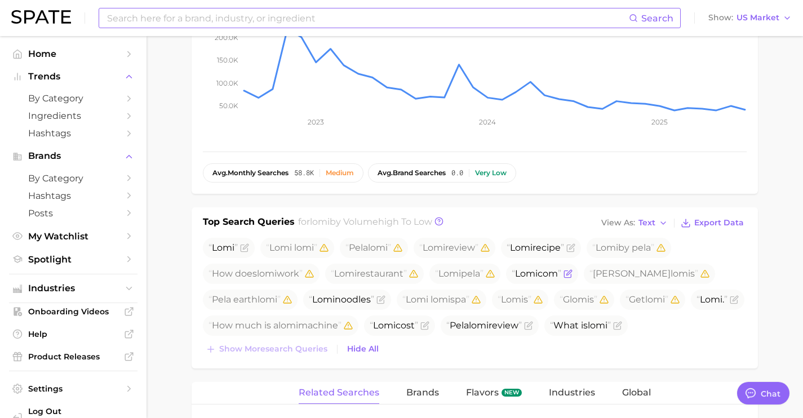
click at [571, 273] on icon "Flag as miscategorized or irrelevant" at bounding box center [568, 272] width 5 height 5
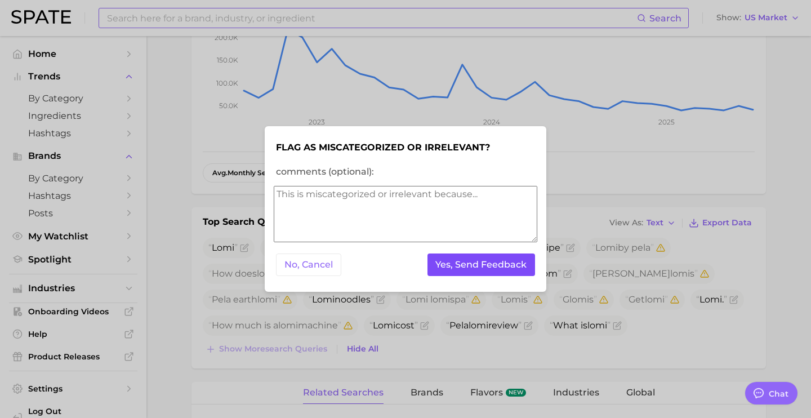
click at [513, 267] on button "Yes, Send Feedback" at bounding box center [482, 265] width 108 height 23
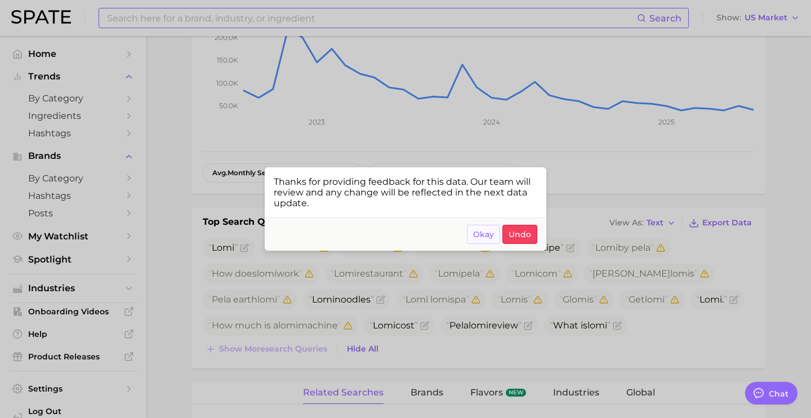
click at [475, 228] on button "Okay" at bounding box center [483, 234] width 33 height 19
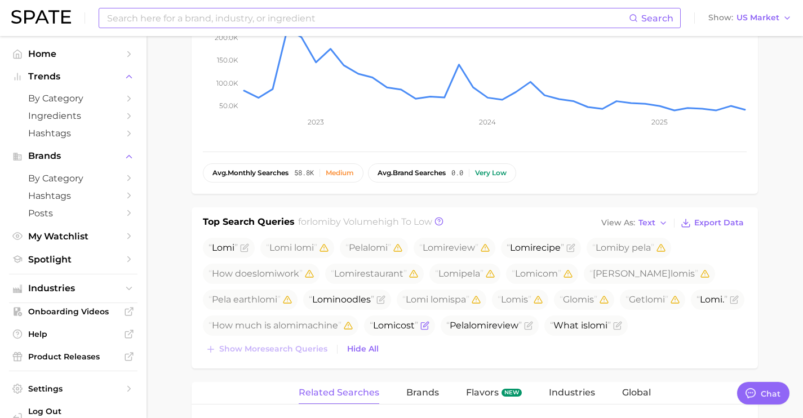
click at [429, 326] on icon "Flag as miscategorized or irrelevant" at bounding box center [424, 325] width 9 height 9
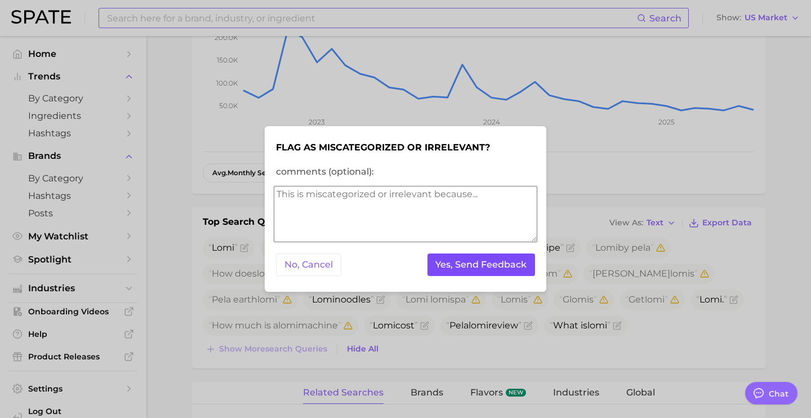
click at [501, 268] on button "Yes, Send Feedback" at bounding box center [482, 265] width 108 height 23
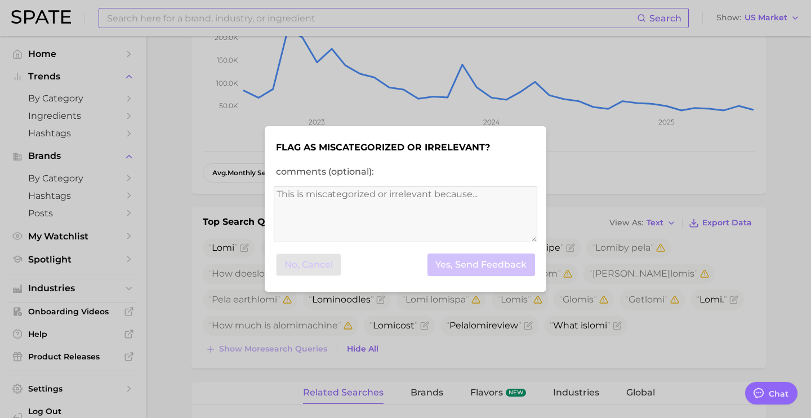
click at [598, 22] on div at bounding box center [405, 209] width 811 height 418
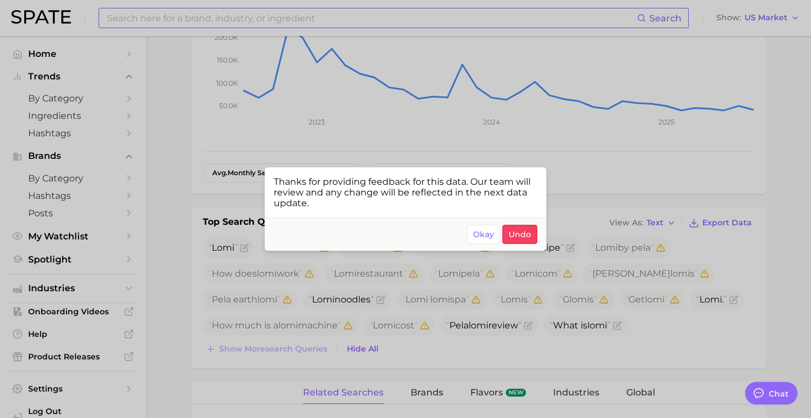
click at [602, 257] on div at bounding box center [405, 209] width 811 height 418
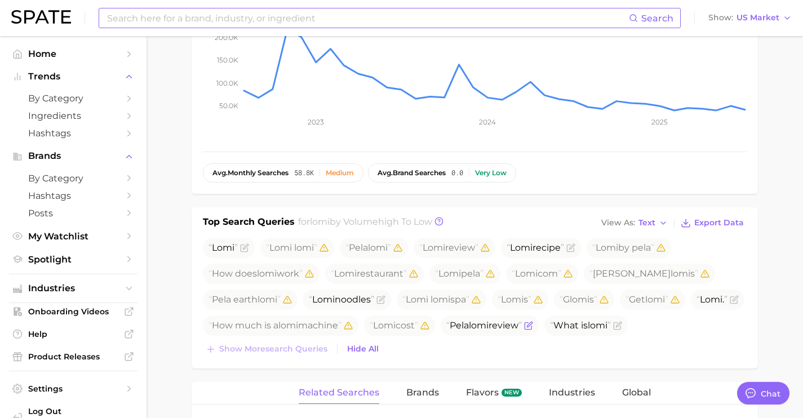
click at [532, 325] on icon "Flag as miscategorized or irrelevant" at bounding box center [529, 324] width 5 height 5
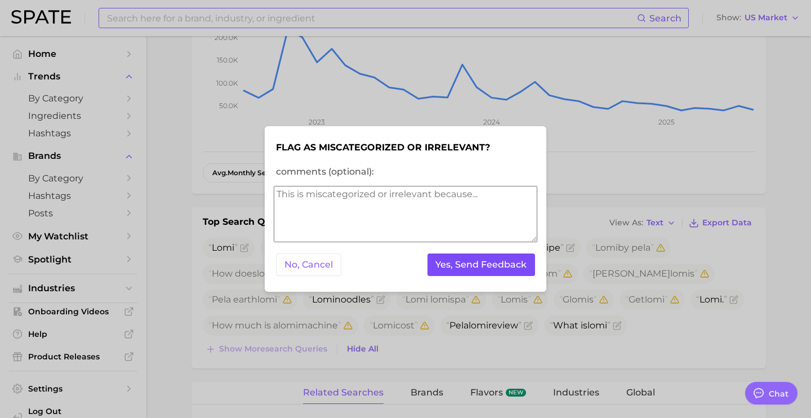
click at [524, 264] on button "Yes, Send Feedback" at bounding box center [482, 265] width 108 height 23
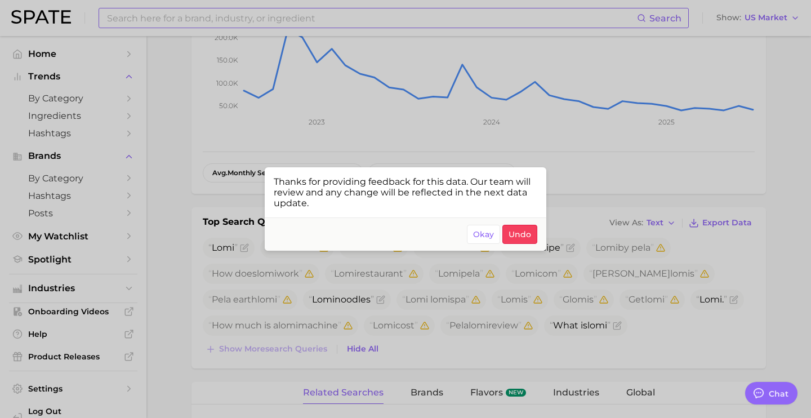
click at [631, 283] on div at bounding box center [405, 209] width 811 height 418
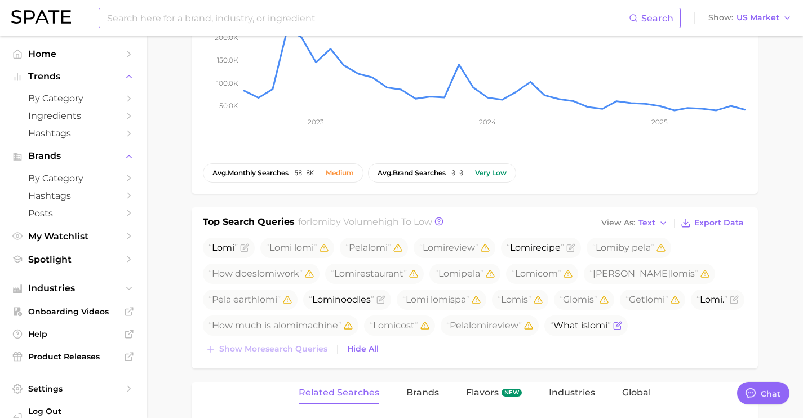
click at [622, 328] on icon "Flag as miscategorized or irrelevant" at bounding box center [617, 325] width 9 height 9
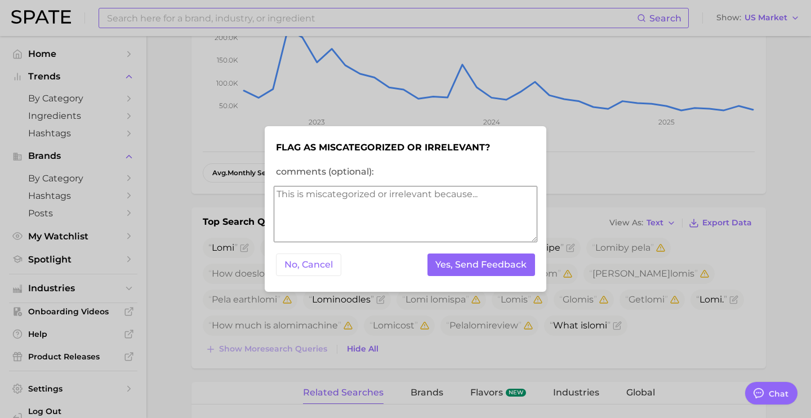
click at [469, 223] on textarea "comments (optional):" at bounding box center [406, 214] width 264 height 56
type textarea "most results for Lomi the composter"
click at [512, 266] on button "Yes, Send Feedback" at bounding box center [482, 265] width 108 height 23
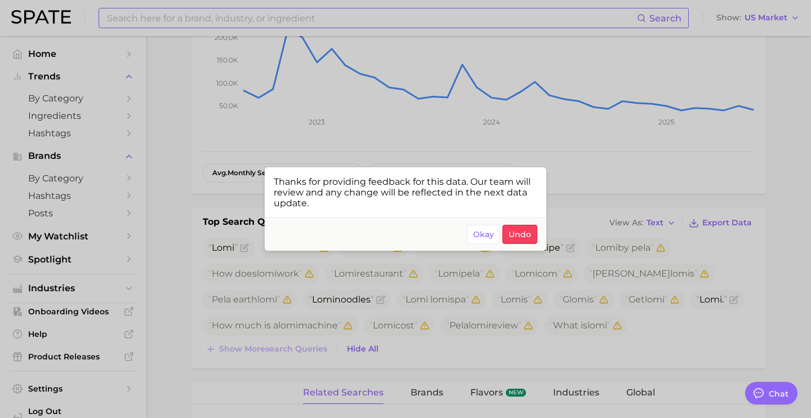
click at [624, 170] on div at bounding box center [405, 209] width 811 height 418
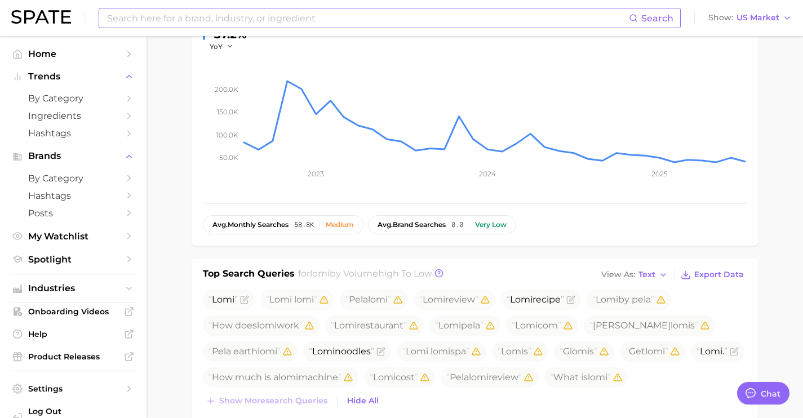
scroll to position [199, 0]
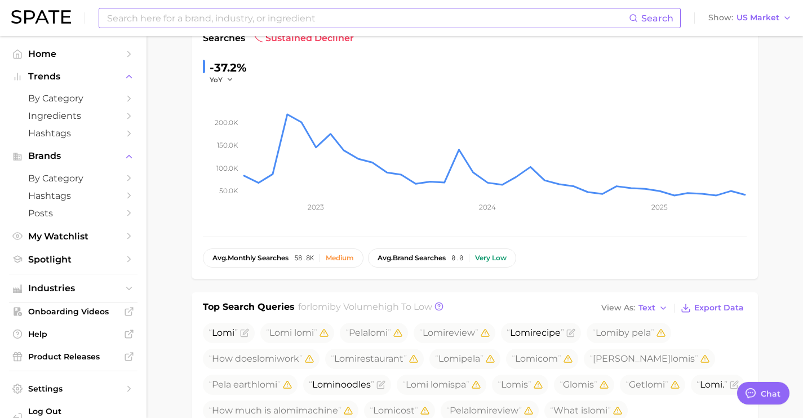
click at [361, 16] on input at bounding box center [367, 17] width 523 height 19
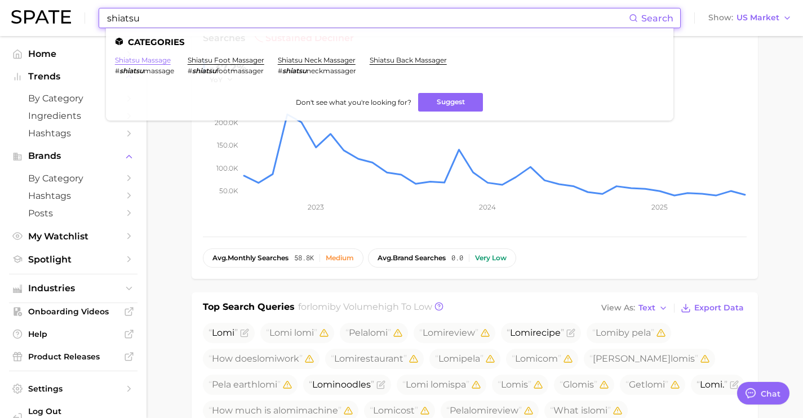
type input "shiatsu"
click at [141, 58] on link "shiatsu massage" at bounding box center [143, 60] width 56 height 8
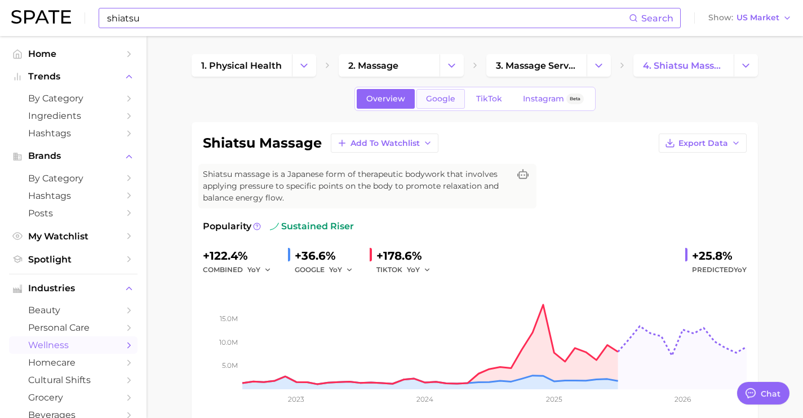
click at [440, 104] on link "Google" at bounding box center [440, 99] width 48 height 20
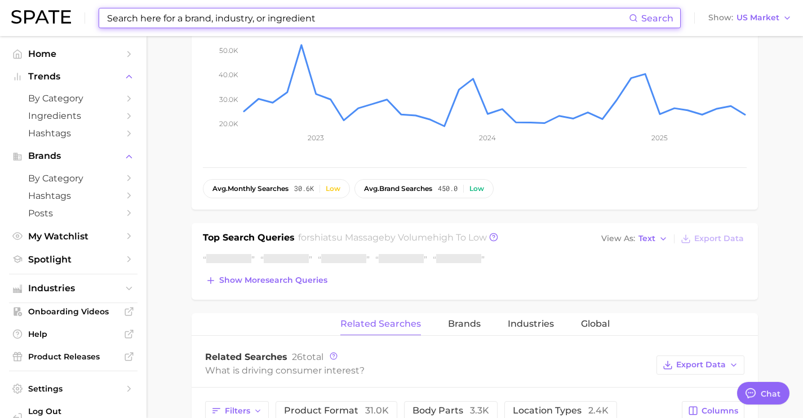
scroll to position [263, 0]
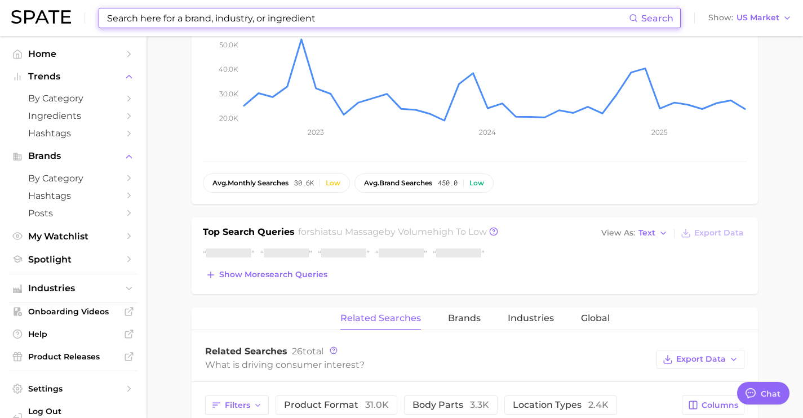
click at [291, 287] on div "Top Search Queries for shiatsu massage by Volume high to low View As Text Expor…" at bounding box center [475, 256] width 566 height 77
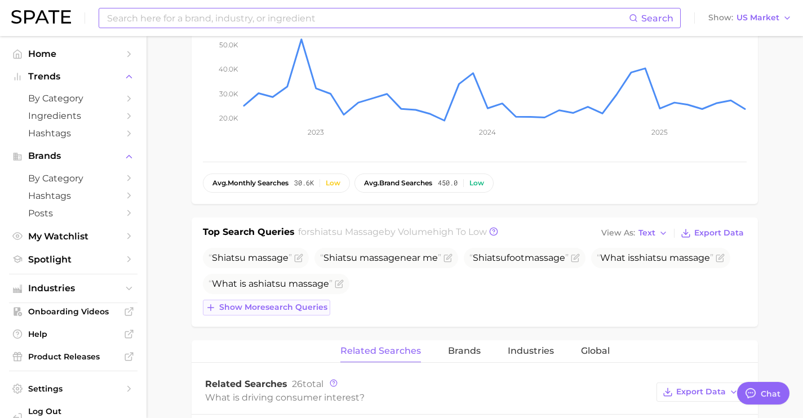
click at [294, 303] on span "Show more search queries" at bounding box center [273, 308] width 108 height 10
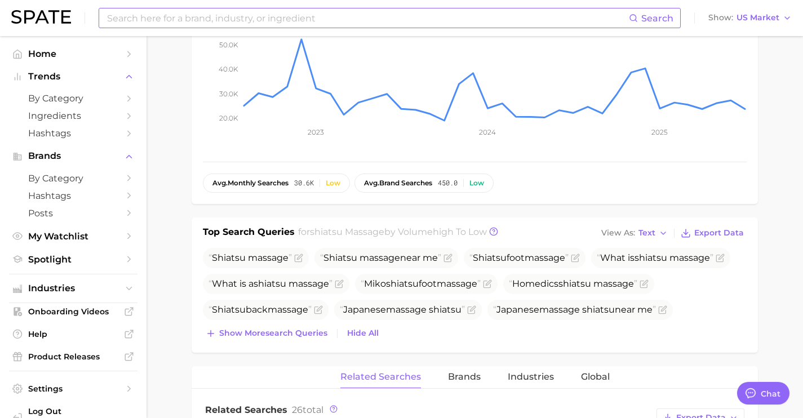
click at [336, 19] on input at bounding box center [367, 17] width 523 height 19
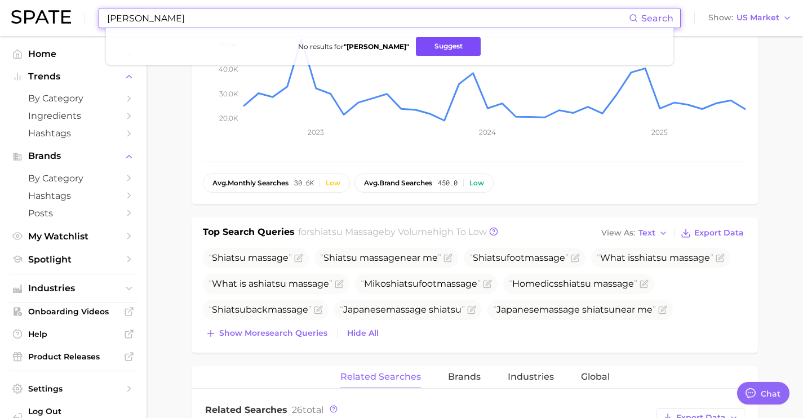
click at [458, 47] on button "Suggest" at bounding box center [448, 46] width 65 height 19
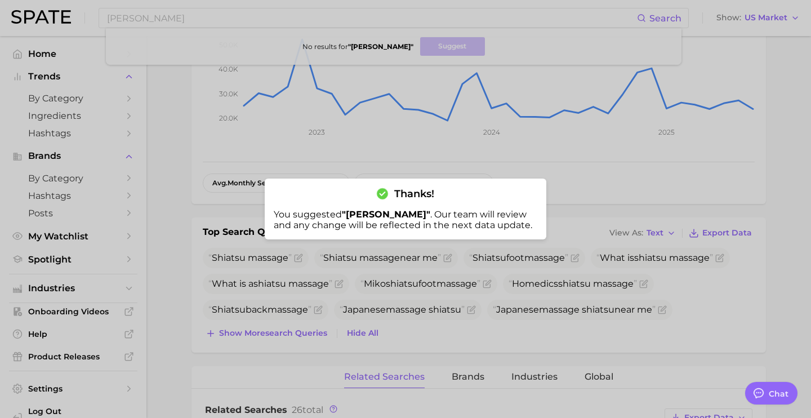
click at [418, 61] on div at bounding box center [405, 209] width 811 height 418
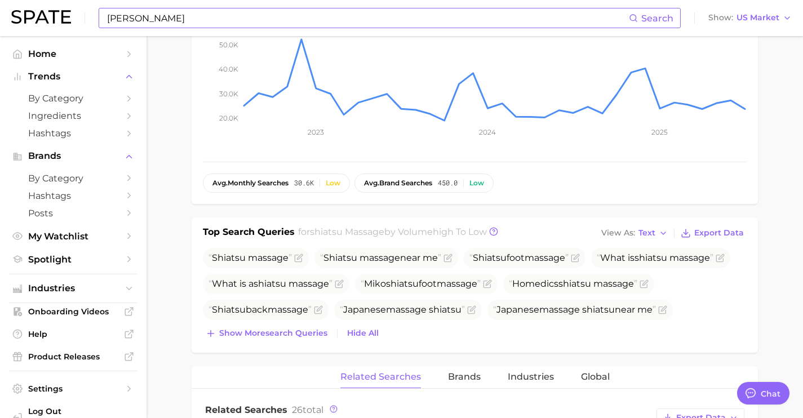
click at [396, 17] on input "[PERSON_NAME]" at bounding box center [367, 17] width 523 height 19
drag, startPoint x: 309, startPoint y: 21, endPoint x: 73, endPoint y: -1, distance: 236.5
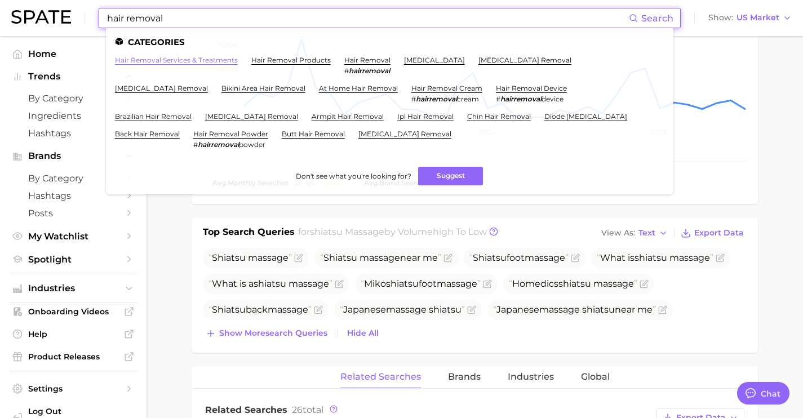
type input "hair removal"
click at [189, 61] on link "hair removal services & treatments" at bounding box center [176, 60] width 123 height 8
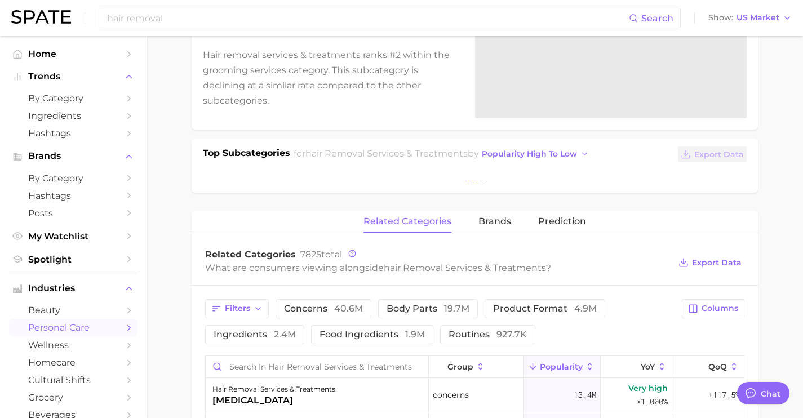
scroll to position [163, 0]
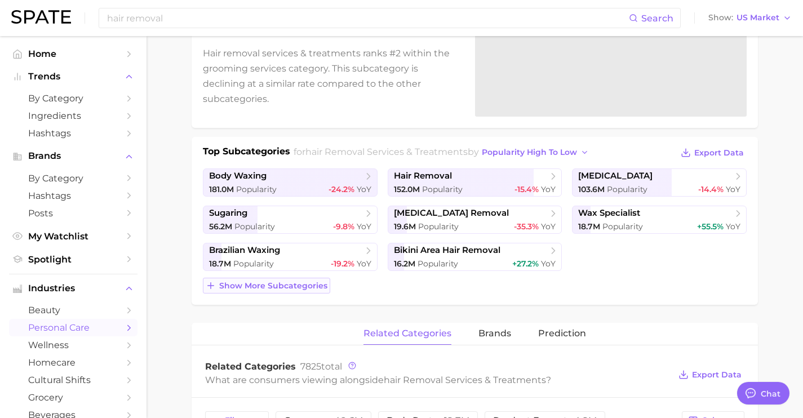
click at [301, 286] on span "Show more subcategories" at bounding box center [273, 286] width 108 height 10
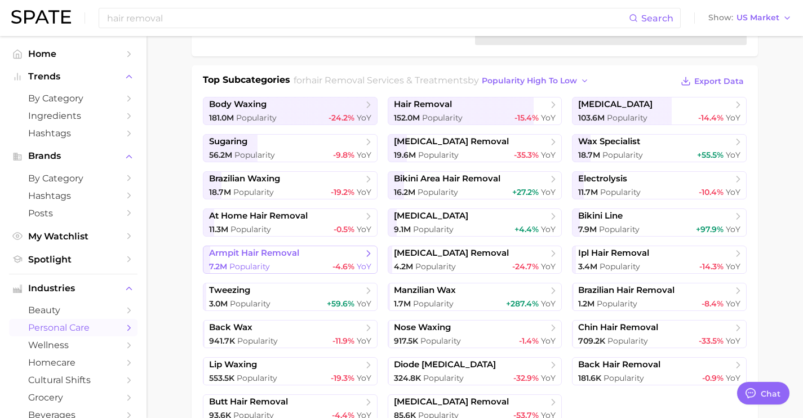
scroll to position [236, 0]
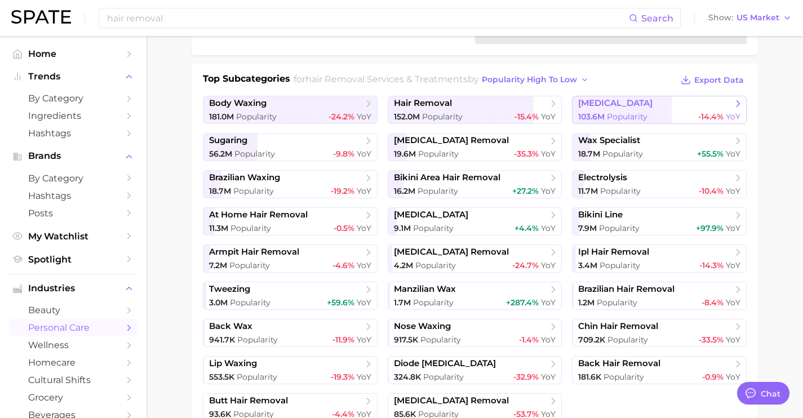
click at [610, 109] on link "[MEDICAL_DATA] 103.6m Popularity -14.4% YoY" at bounding box center [659, 110] width 175 height 28
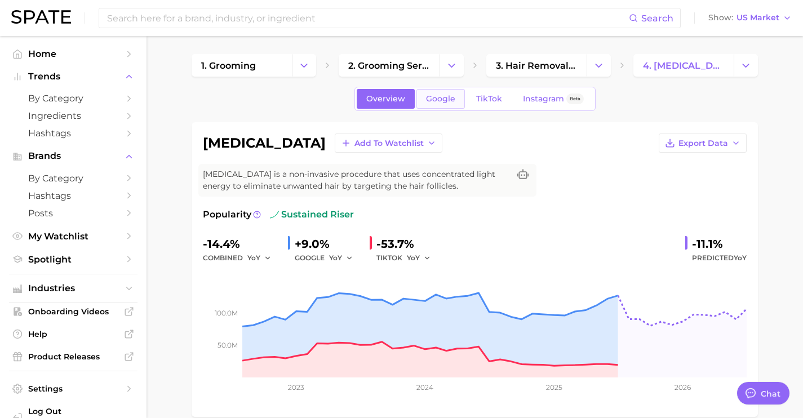
click at [438, 101] on span "Google" at bounding box center [440, 99] width 29 height 10
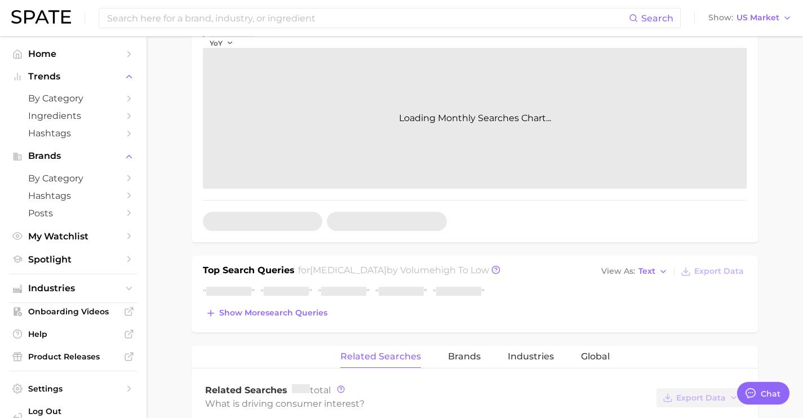
scroll to position [263, 0]
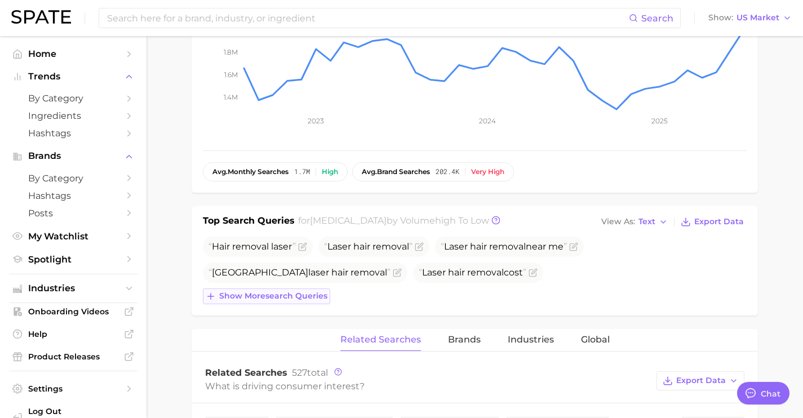
click at [283, 299] on span "Show more search queries" at bounding box center [273, 296] width 108 height 10
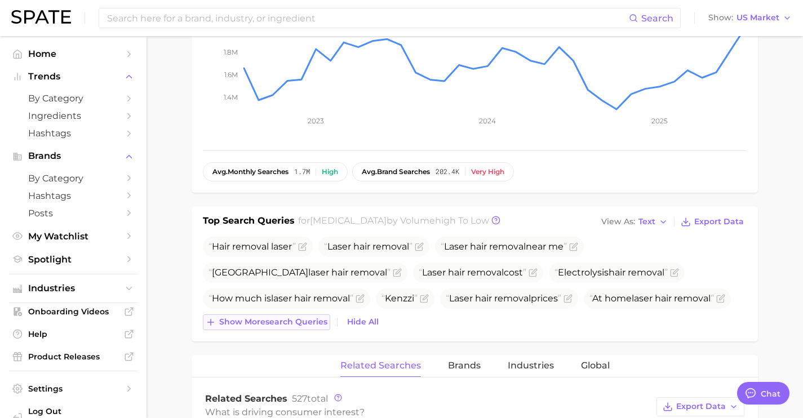
click at [281, 327] on button "Show more search queries" at bounding box center [266, 322] width 127 height 16
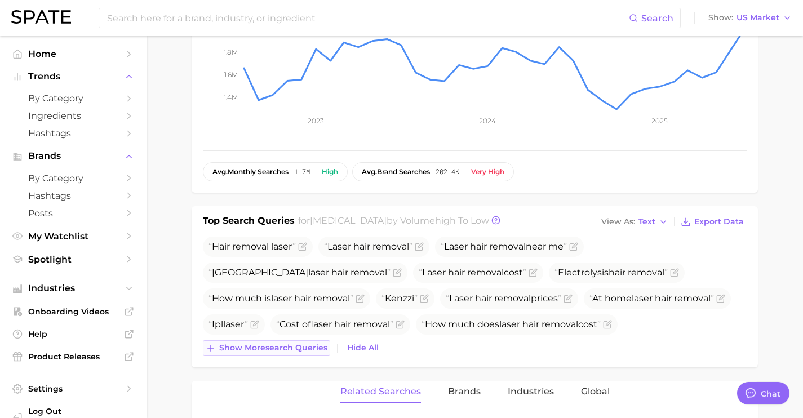
click at [278, 353] on button "Show more search queries" at bounding box center [266, 348] width 127 height 16
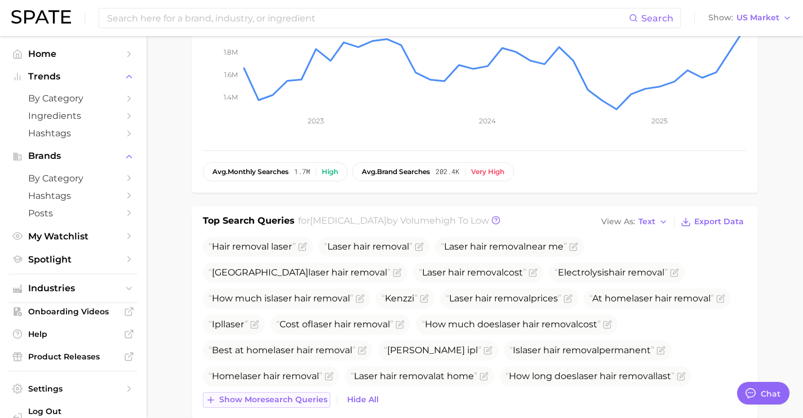
click at [272, 396] on span "Show more search queries" at bounding box center [273, 400] width 108 height 10
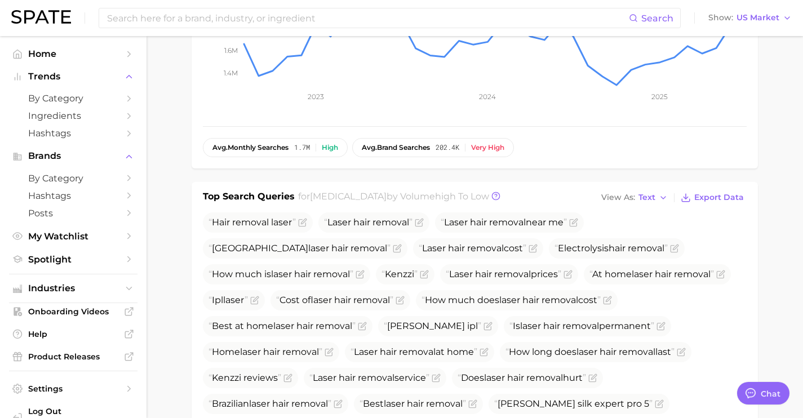
scroll to position [317, 0]
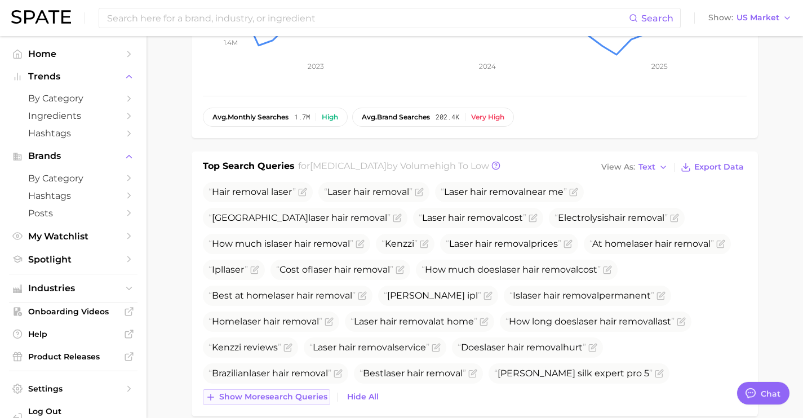
click at [272, 396] on span "Show more search queries" at bounding box center [273, 397] width 108 height 10
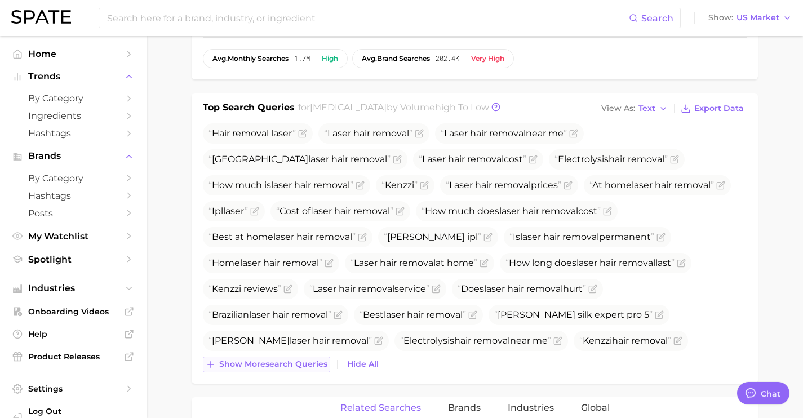
scroll to position [378, 0]
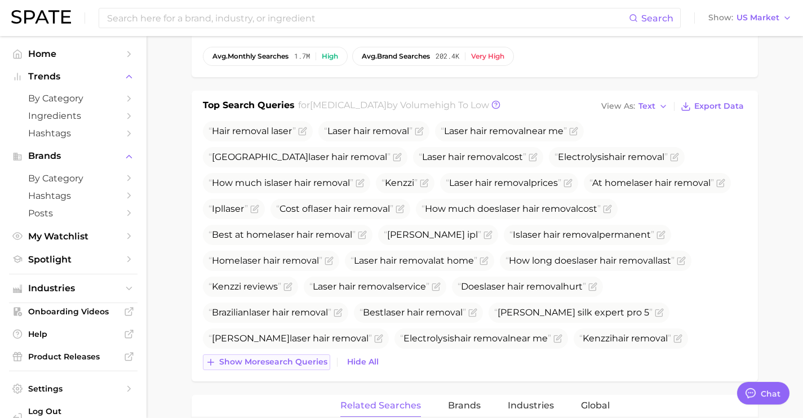
click at [276, 370] on button "Show more search queries" at bounding box center [266, 362] width 127 height 16
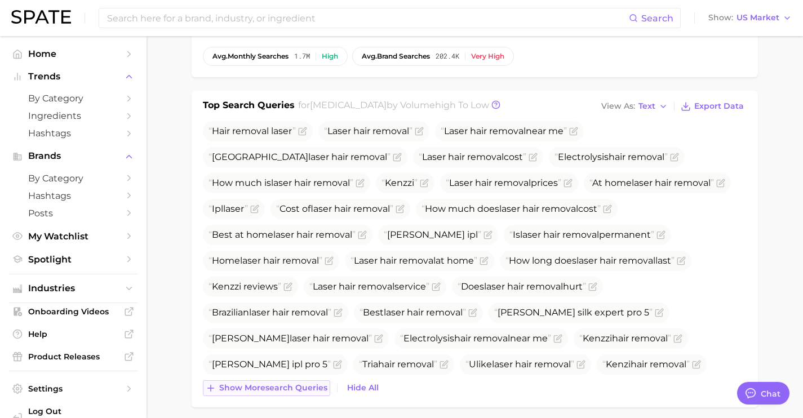
click at [273, 391] on span "Show more search queries" at bounding box center [273, 388] width 108 height 10
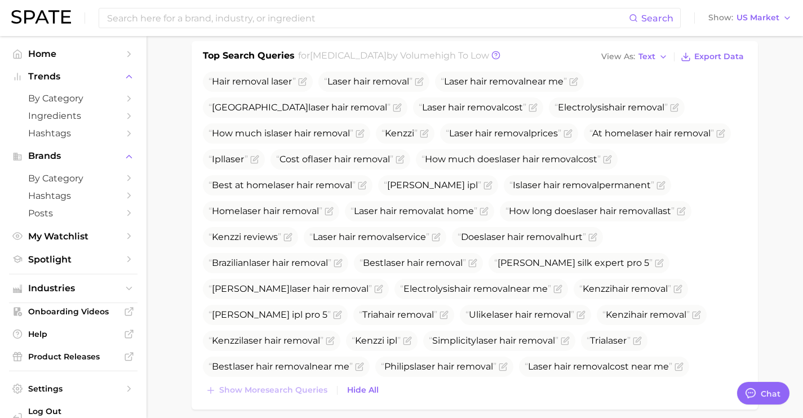
scroll to position [425, 0]
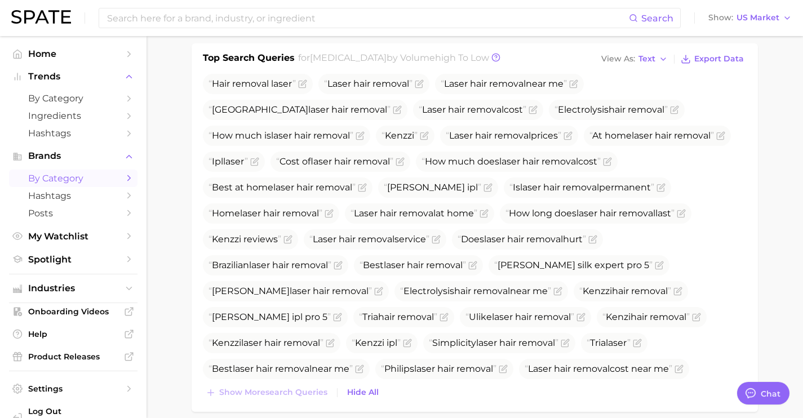
click at [93, 183] on span "by Category" at bounding box center [73, 178] width 90 height 11
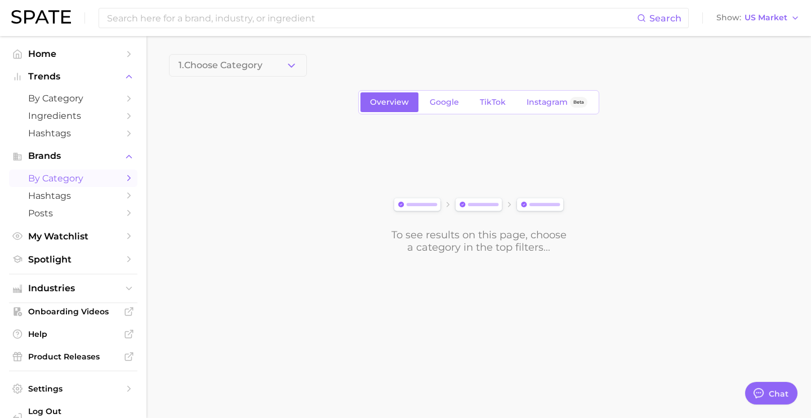
click at [257, 66] on span "1. Choose Category" at bounding box center [221, 65] width 84 height 10
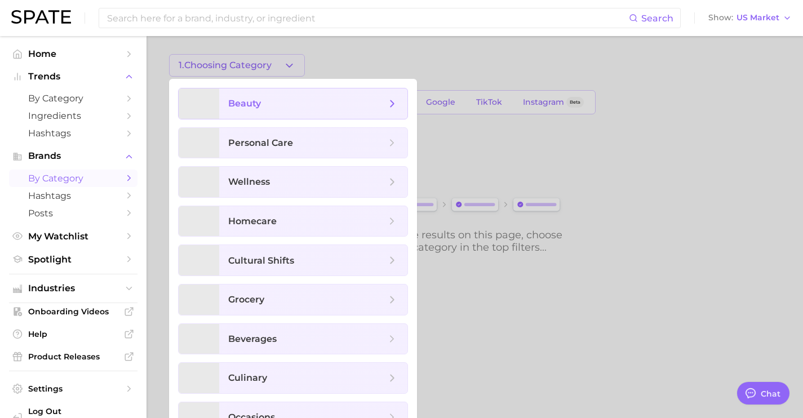
click at [269, 97] on span "beauty" at bounding box center [313, 103] width 188 height 30
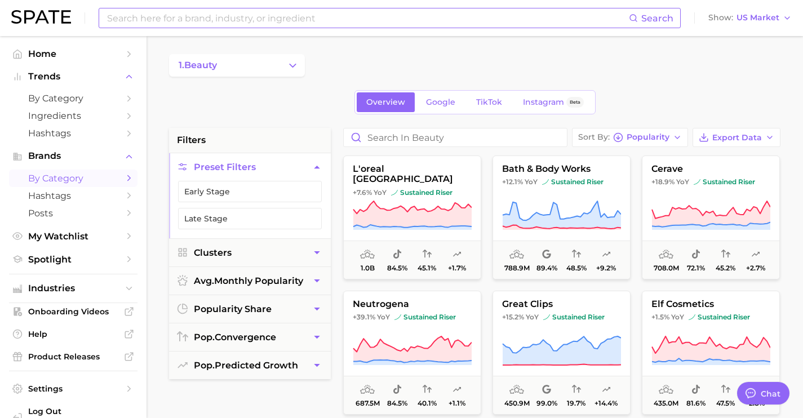
click at [391, 17] on input at bounding box center [367, 17] width 523 height 19
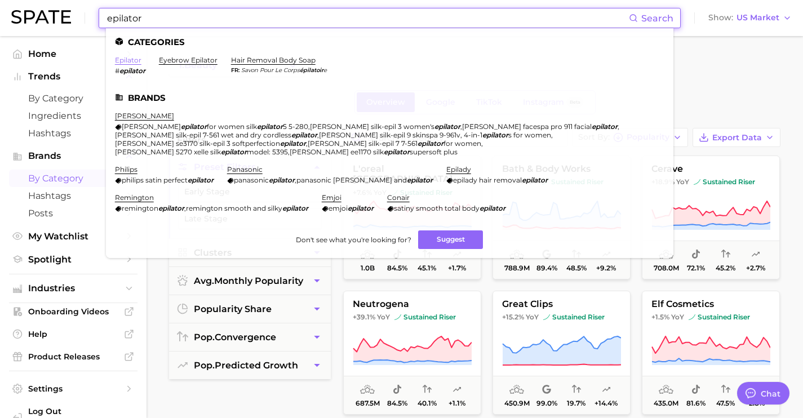
type input "epilator"
click at [127, 61] on link "epilator" at bounding box center [128, 60] width 26 height 8
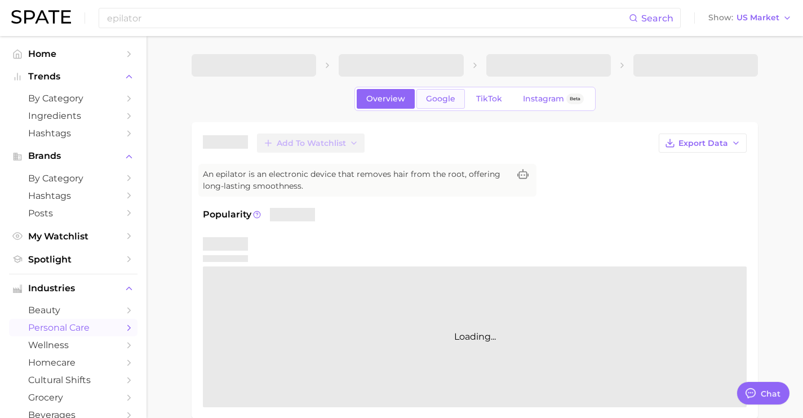
click at [440, 104] on link "Google" at bounding box center [440, 99] width 48 height 20
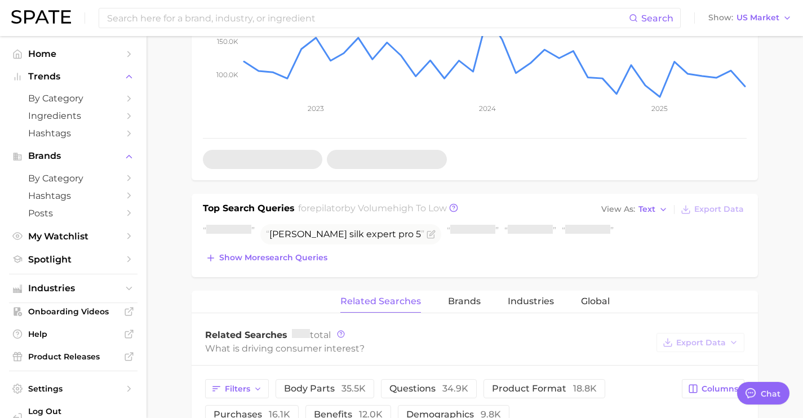
scroll to position [272, 0]
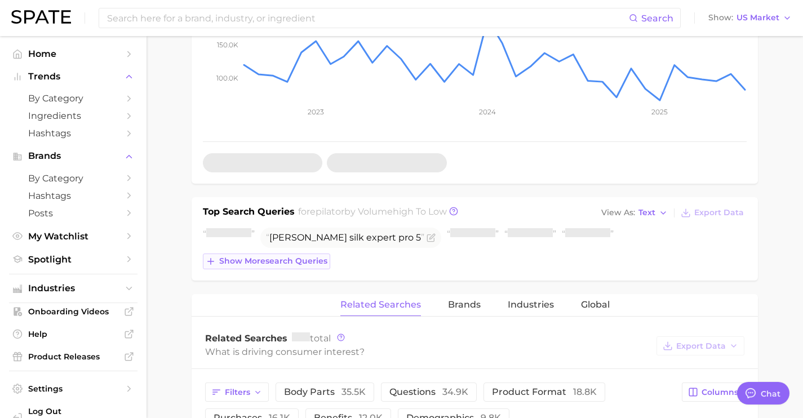
click at [318, 259] on span "Show more search queries" at bounding box center [273, 261] width 108 height 10
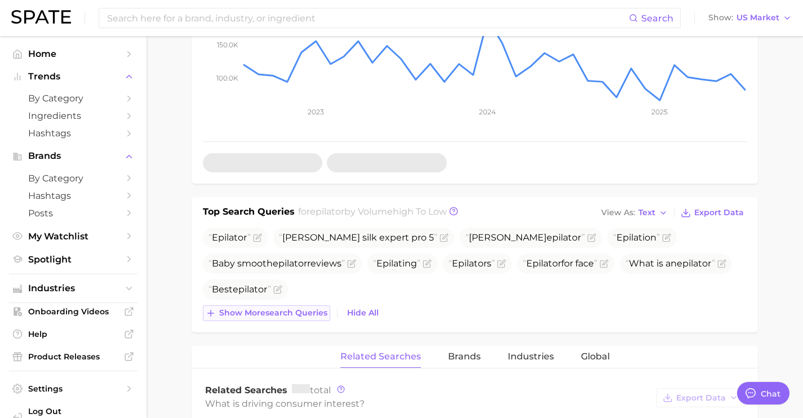
click at [311, 310] on span "Show more search queries" at bounding box center [273, 313] width 108 height 10
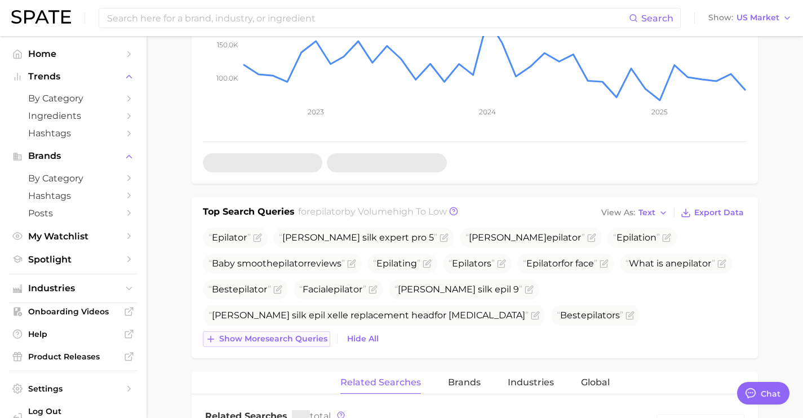
click at [310, 341] on span "Show more search queries" at bounding box center [273, 339] width 108 height 10
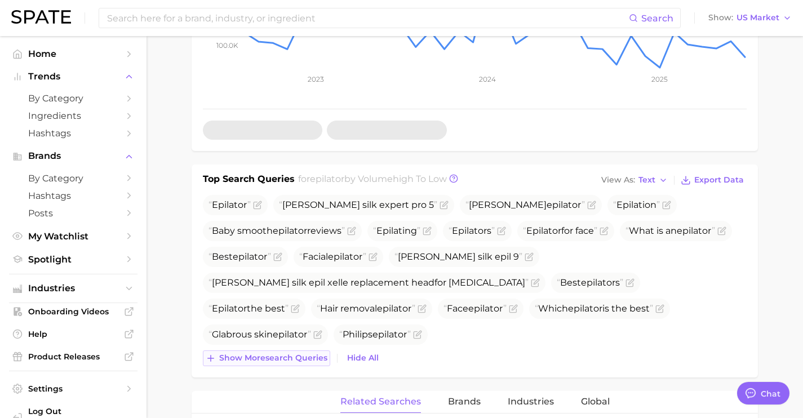
scroll to position [307, 0]
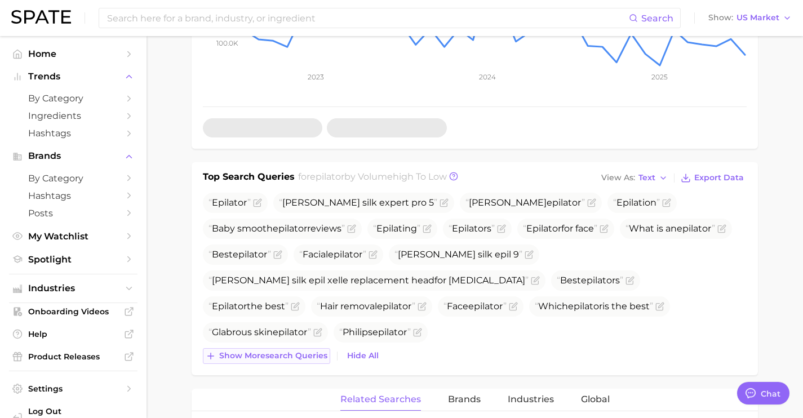
click at [310, 358] on span "Show more search queries" at bounding box center [273, 356] width 108 height 10
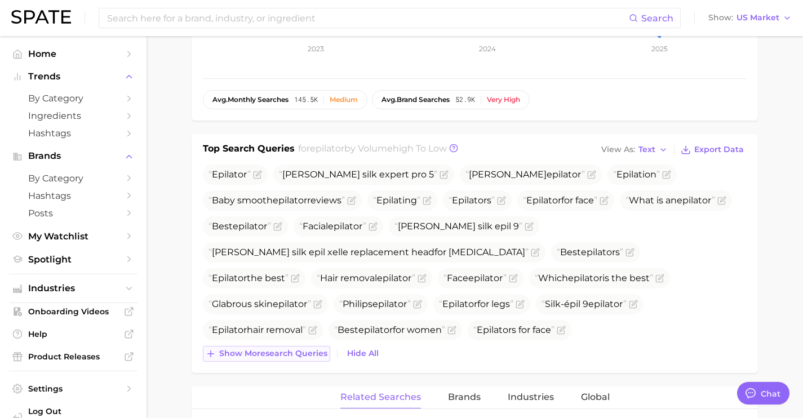
click at [310, 358] on button "Show more search queries" at bounding box center [266, 354] width 127 height 16
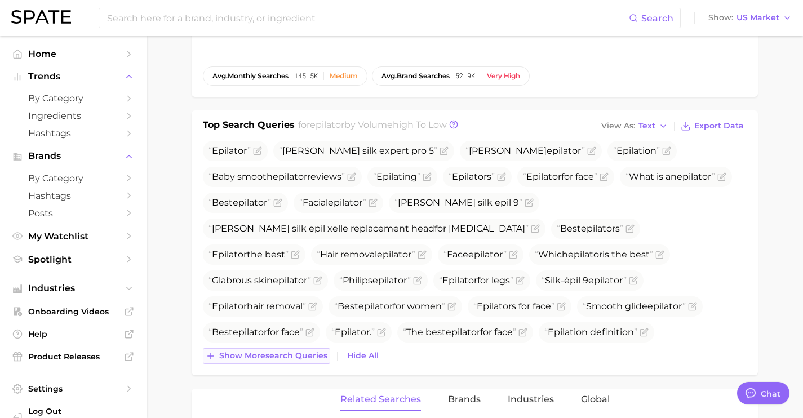
click at [310, 358] on span "Show more search queries" at bounding box center [273, 356] width 108 height 10
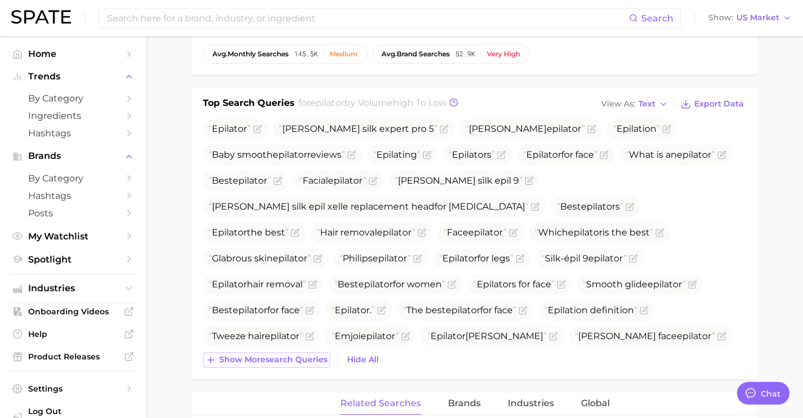
click at [310, 358] on span "Show more search queries" at bounding box center [273, 360] width 108 height 10
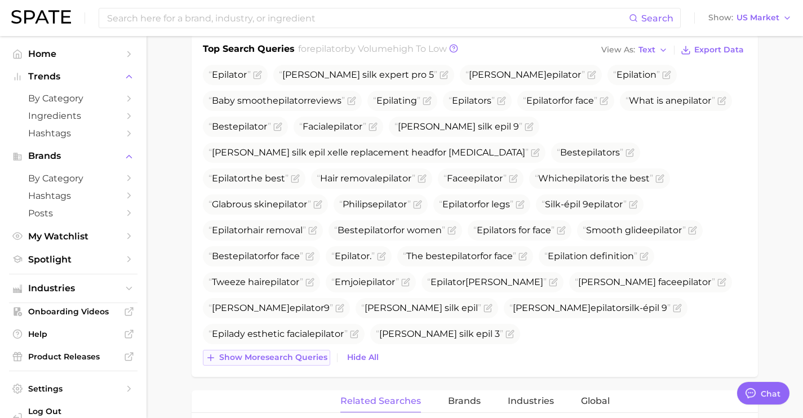
scroll to position [436, 0]
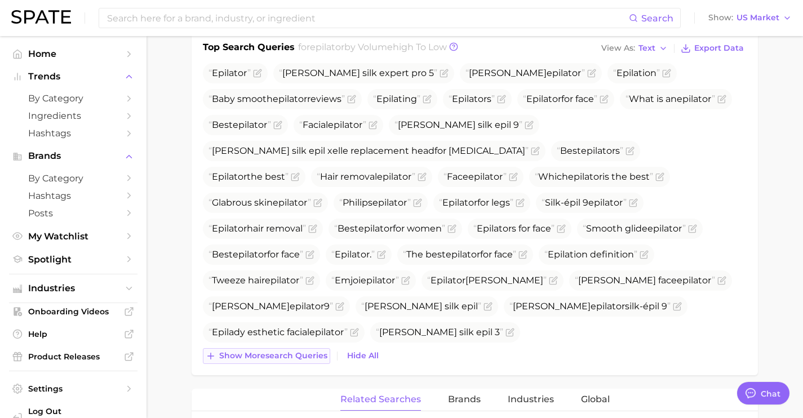
click at [310, 361] on button "Show more search queries" at bounding box center [266, 356] width 127 height 16
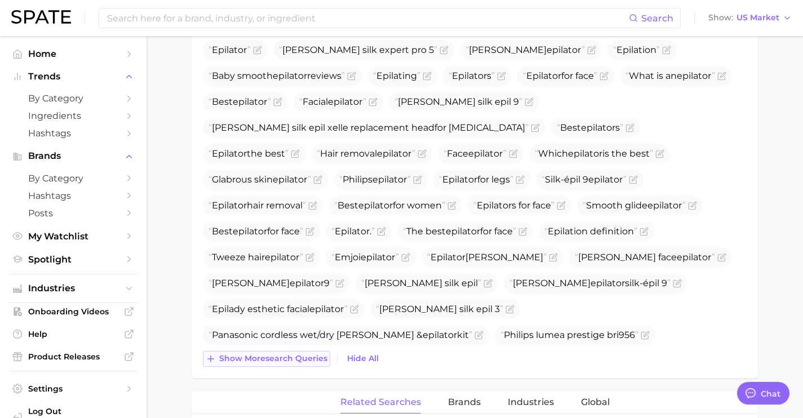
scroll to position [469, 0]
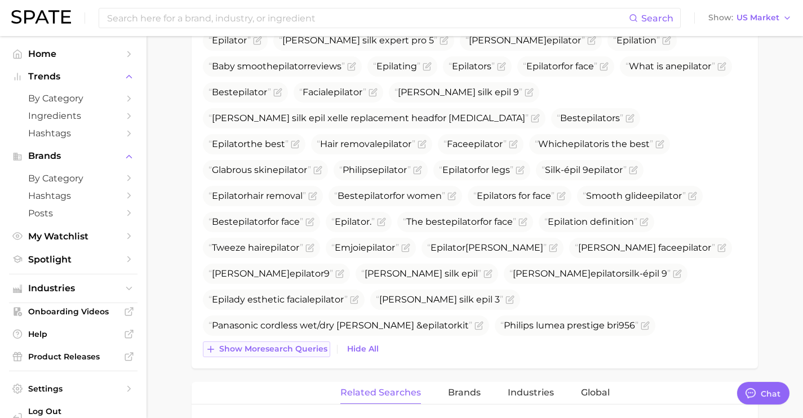
click at [309, 354] on span "Show more search queries" at bounding box center [273, 349] width 108 height 10
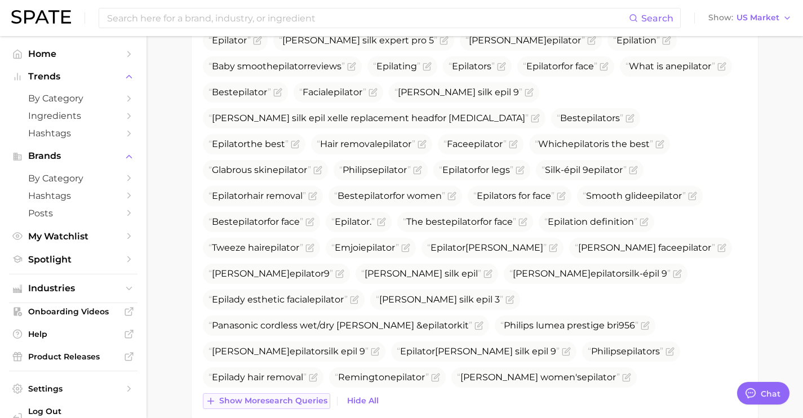
click at [307, 400] on span "Show more search queries" at bounding box center [273, 401] width 108 height 10
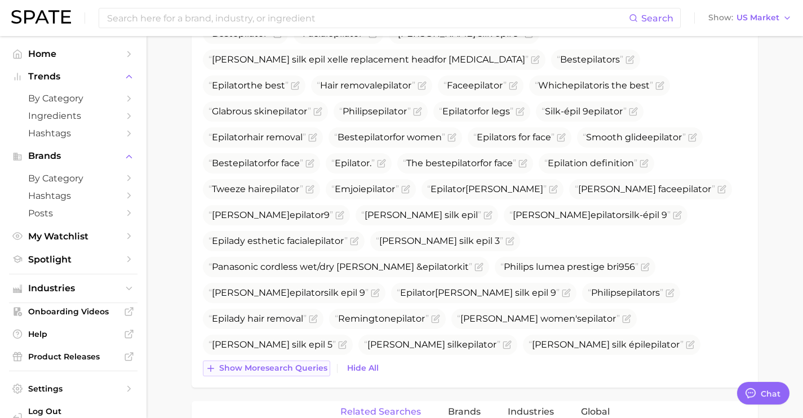
scroll to position [533, 0]
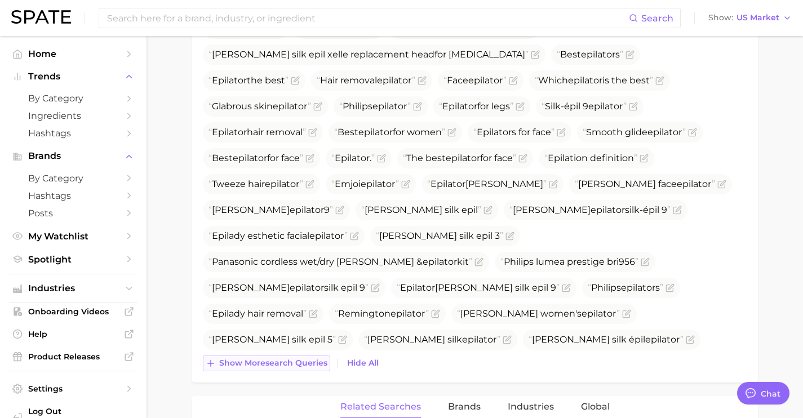
click at [305, 366] on span "Show more search queries" at bounding box center [273, 363] width 108 height 10
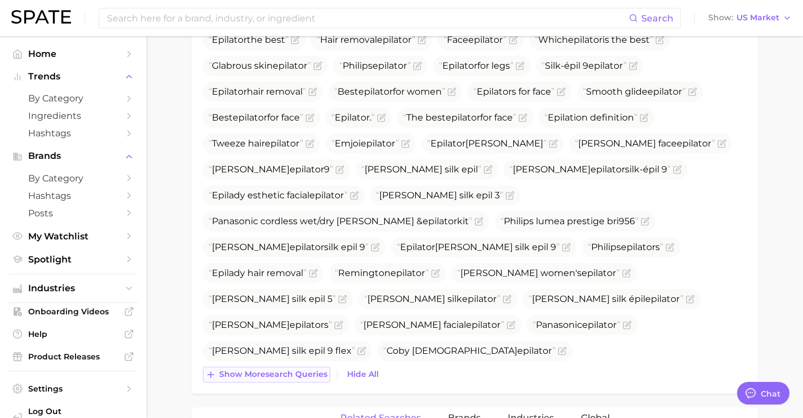
click at [305, 367] on button "Show more search queries" at bounding box center [266, 375] width 127 height 16
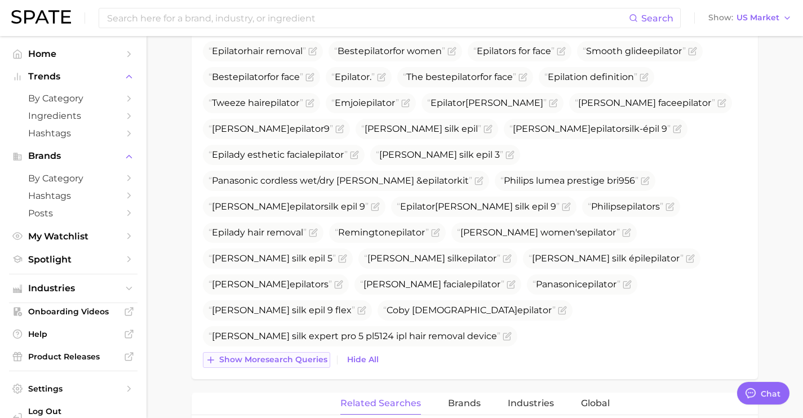
scroll to position [615, 0]
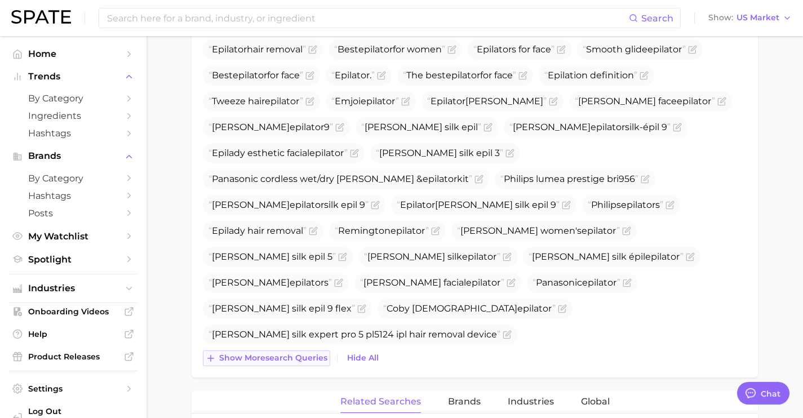
click at [305, 357] on span "Show more search queries" at bounding box center [273, 358] width 108 height 10
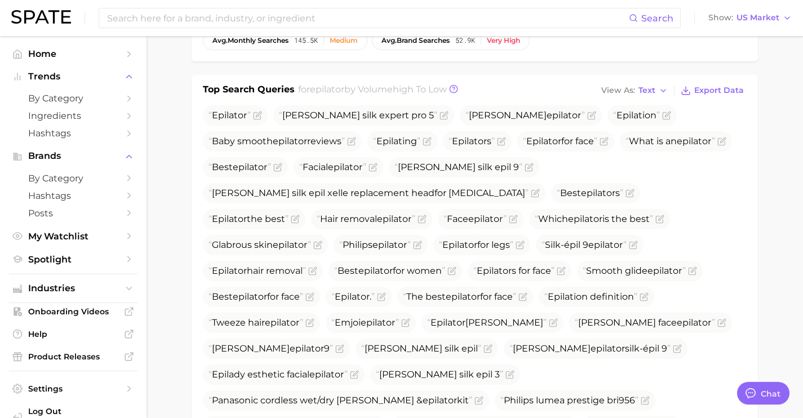
scroll to position [387, 0]
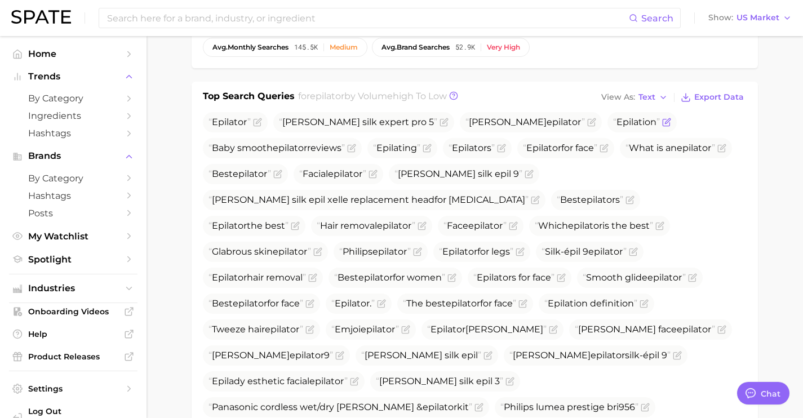
click at [665, 123] on icon "Flag as miscategorized or irrelevant" at bounding box center [667, 120] width 5 height 5
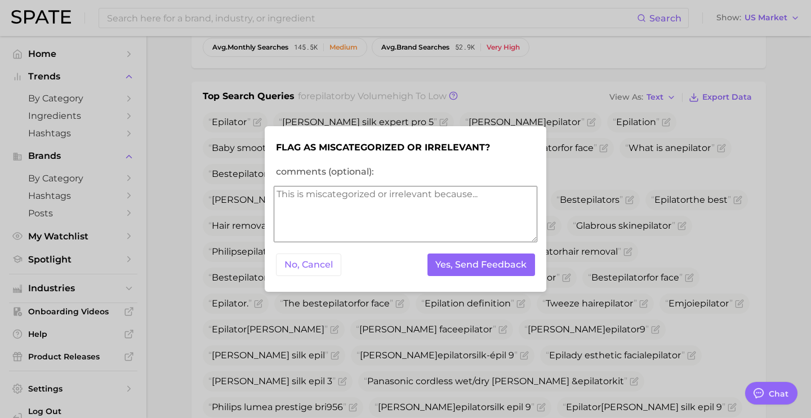
click at [422, 233] on textarea "comments (optional):" at bounding box center [406, 214] width 264 height 56
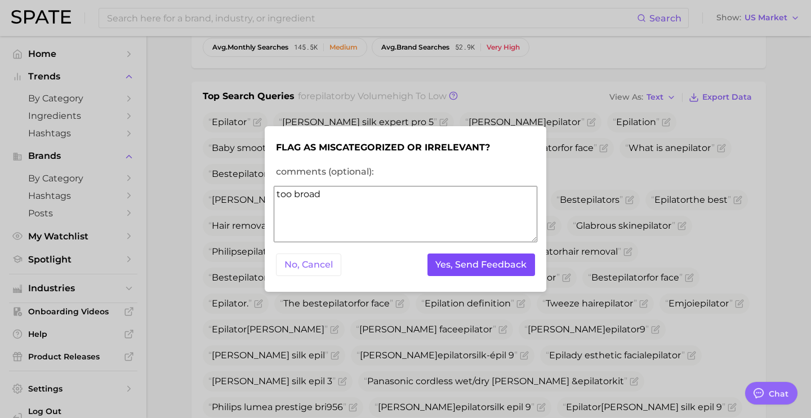
type textarea "too broad"
click at [499, 268] on button "Yes, Send Feedback" at bounding box center [482, 265] width 108 height 23
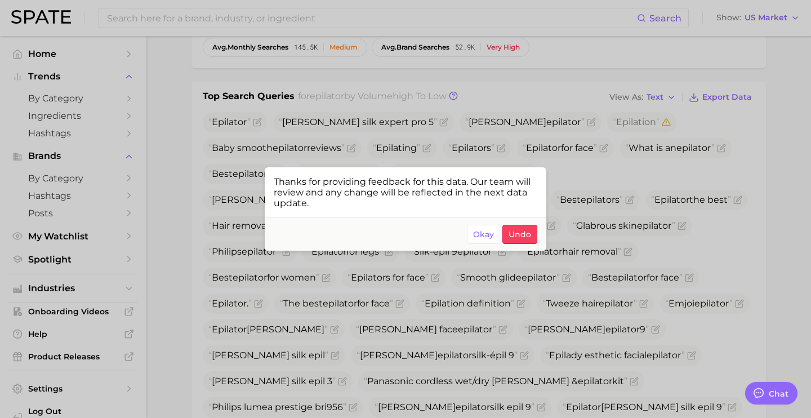
click at [596, 155] on div at bounding box center [405, 209] width 811 height 418
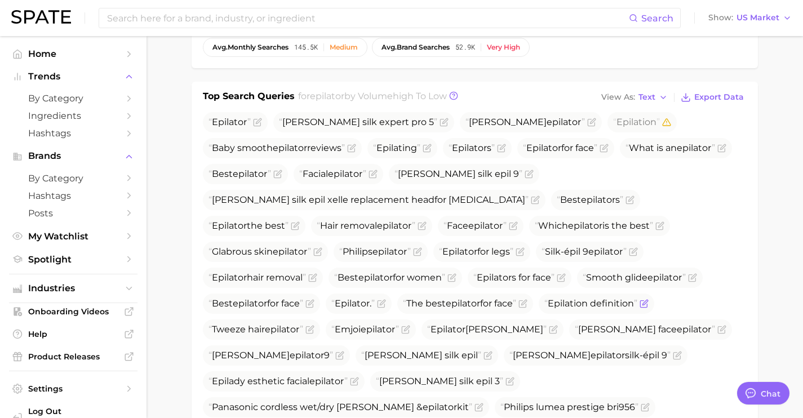
click at [640, 304] on icon "Flag as miscategorized or irrelevant" at bounding box center [643, 304] width 7 height 7
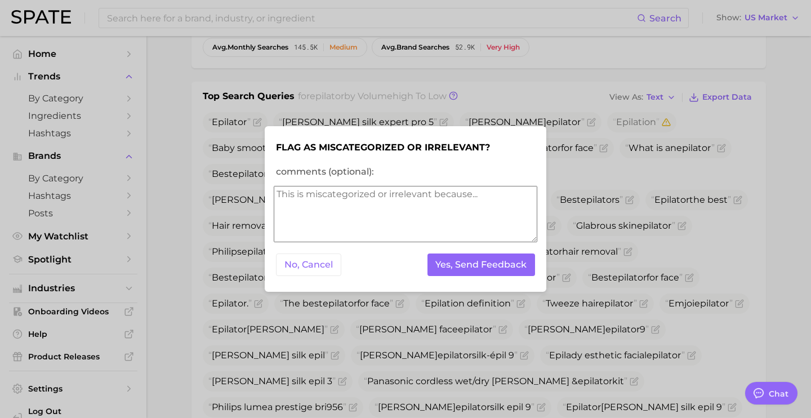
click at [565, 264] on div at bounding box center [405, 209] width 811 height 418
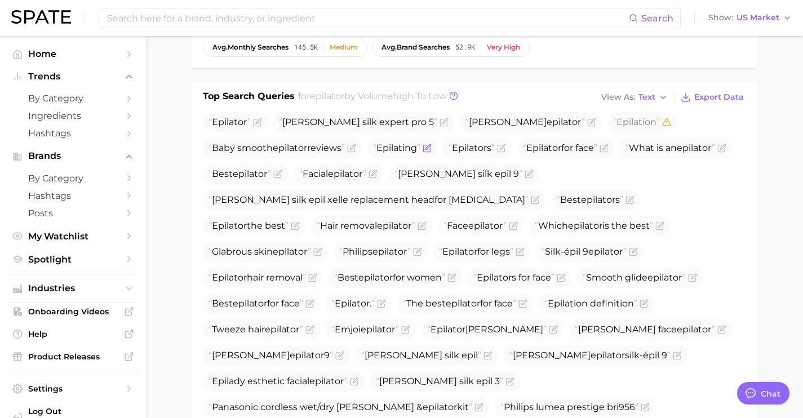
click at [429, 152] on span "Epilating" at bounding box center [402, 148] width 70 height 20
click at [429, 152] on icon "Flag as miscategorized or irrelevant" at bounding box center [427, 148] width 9 height 9
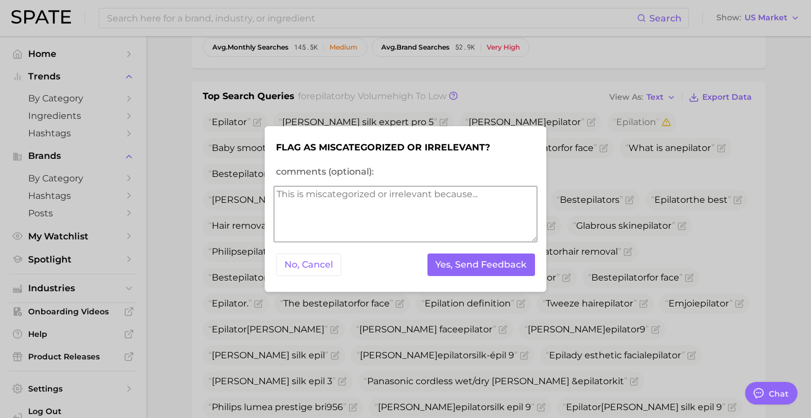
click at [390, 215] on textarea "comments (optional):" at bounding box center [406, 214] width 264 height 56
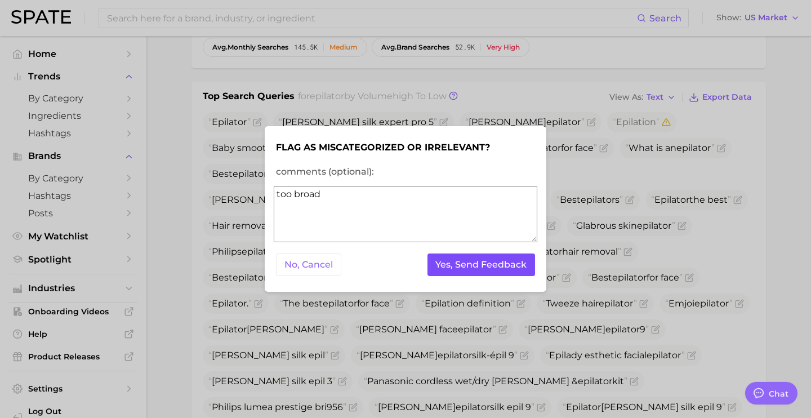
type textarea "too broad"
click at [508, 272] on button "Yes, Send Feedback" at bounding box center [482, 265] width 108 height 23
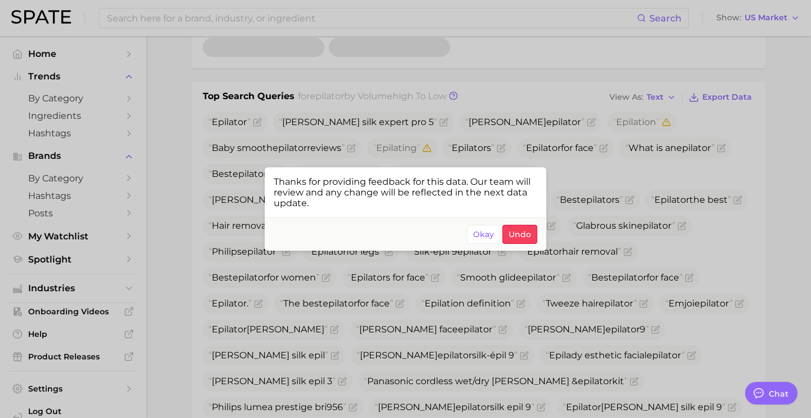
click at [254, 23] on div at bounding box center [405, 209] width 811 height 418
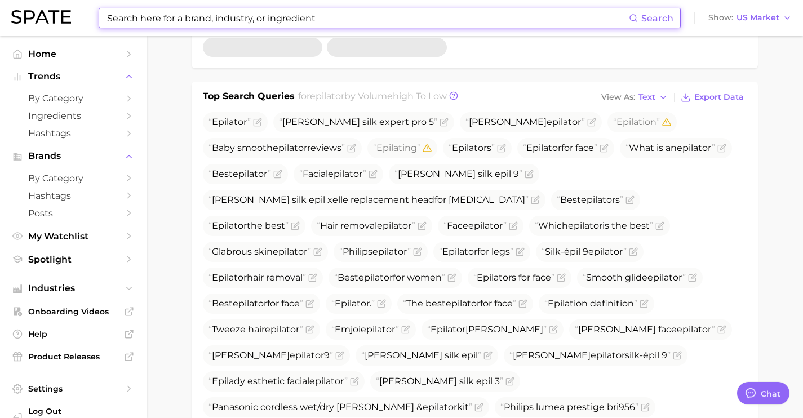
click at [254, 22] on input at bounding box center [367, 17] width 523 height 19
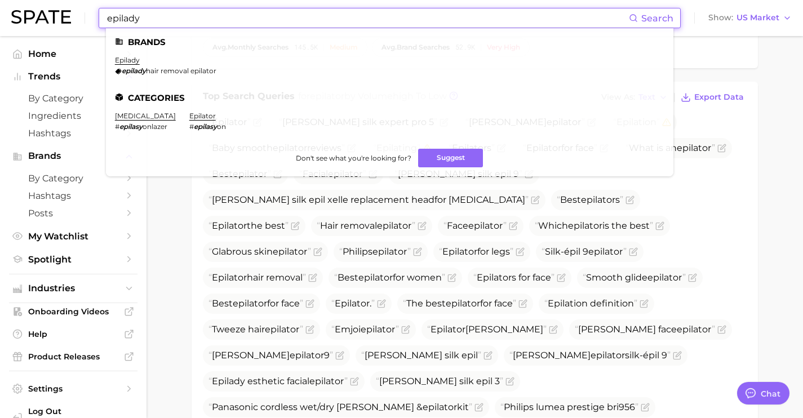
click at [193, 261] on div "Top Search Queries for epilator by Volume high to low View As Text Export Data …" at bounding box center [475, 357] width 566 height 550
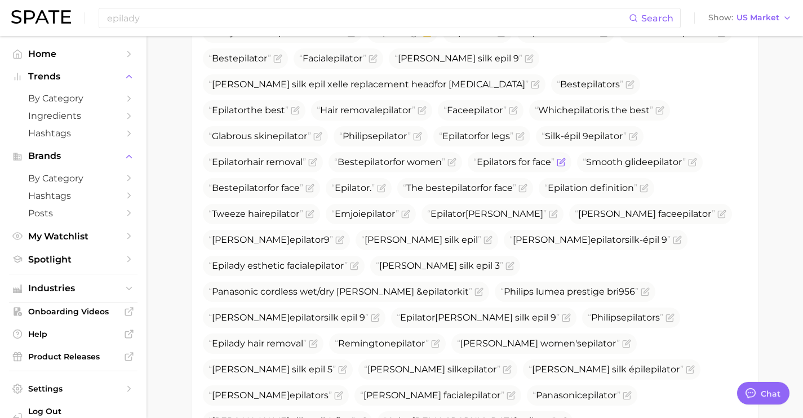
scroll to position [504, 0]
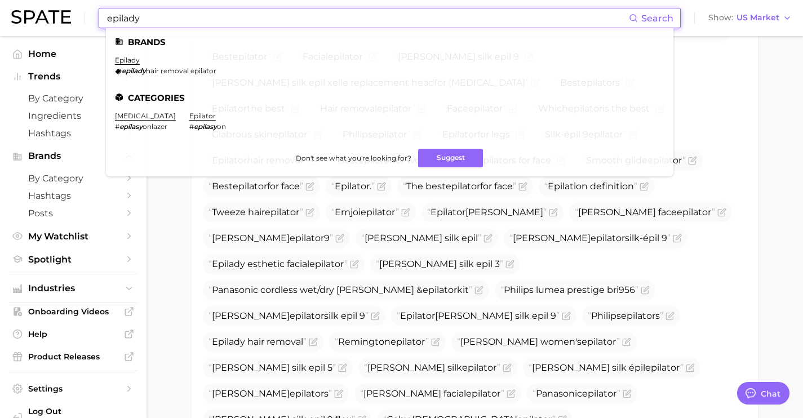
drag, startPoint x: 239, startPoint y: 24, endPoint x: 14, endPoint y: -25, distance: 230.7
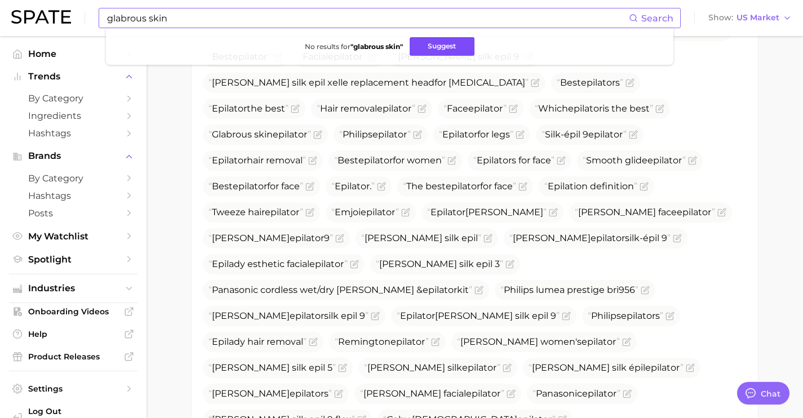
click at [440, 44] on button "Suggest" at bounding box center [442, 46] width 65 height 19
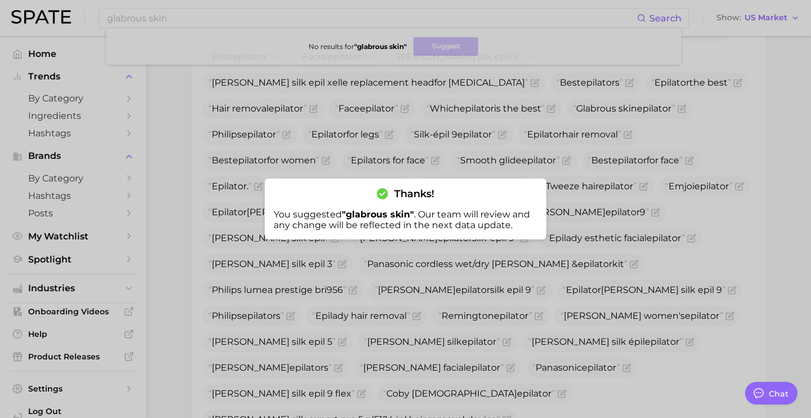
click at [220, 113] on div at bounding box center [405, 209] width 811 height 418
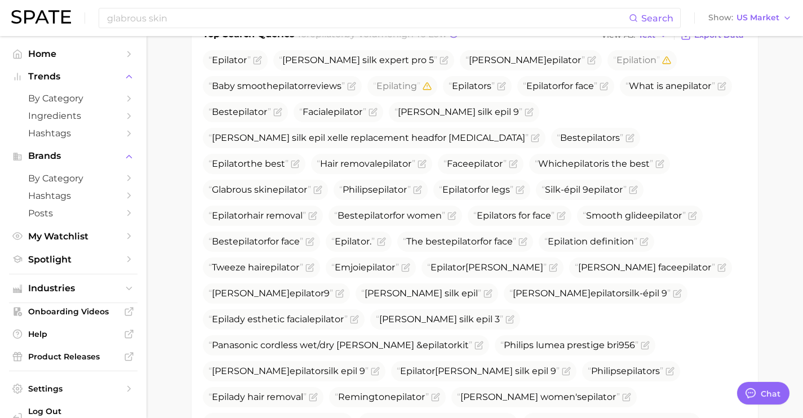
scroll to position [445, 0]
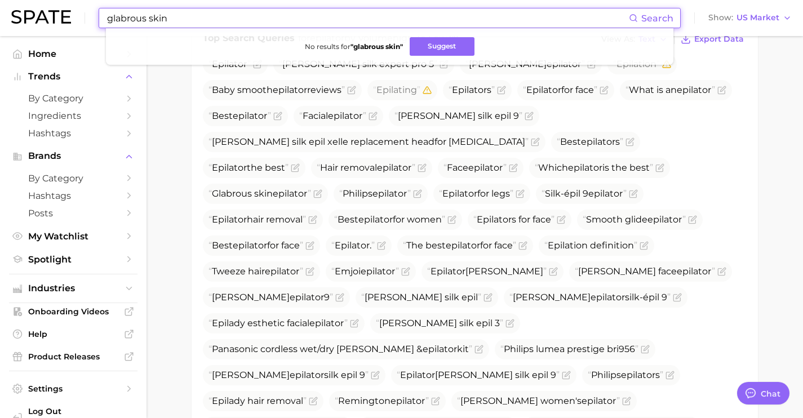
drag, startPoint x: 228, startPoint y: 18, endPoint x: 28, endPoint y: -2, distance: 201.0
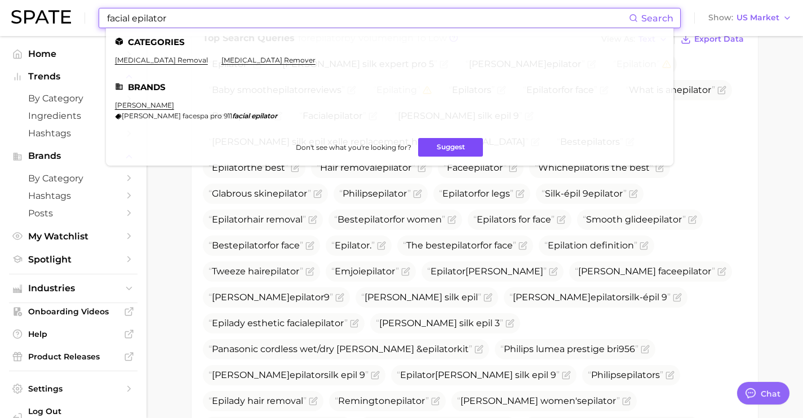
type input "facial epilator"
click at [450, 148] on button "Suggest" at bounding box center [450, 147] width 65 height 19
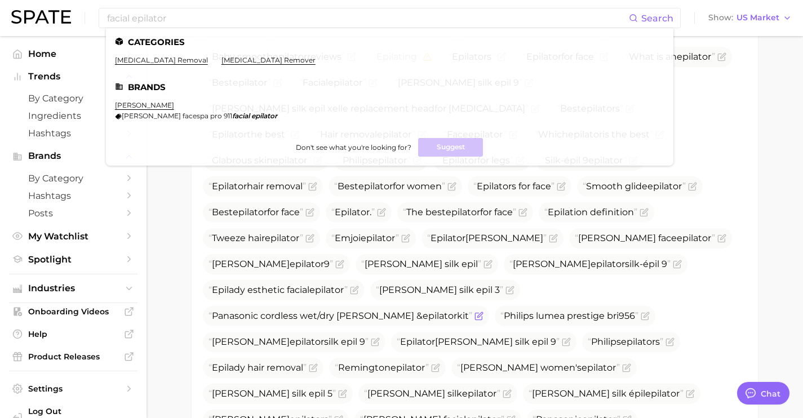
scroll to position [480, 0]
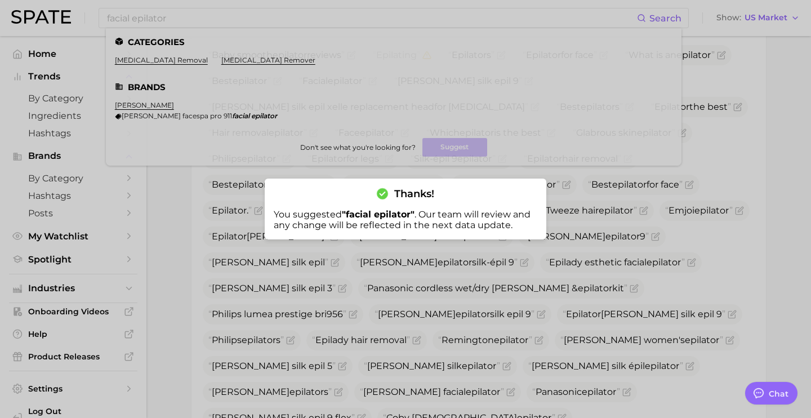
click at [230, 269] on div at bounding box center [405, 209] width 811 height 418
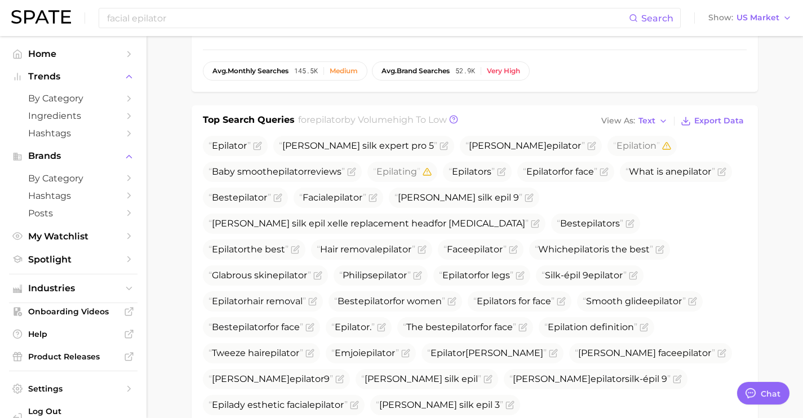
scroll to position [0, 0]
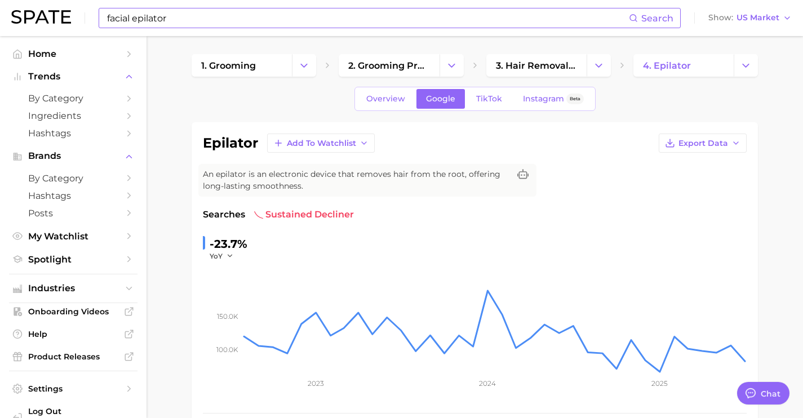
click at [368, 18] on input "facial epilator" at bounding box center [367, 17] width 523 height 19
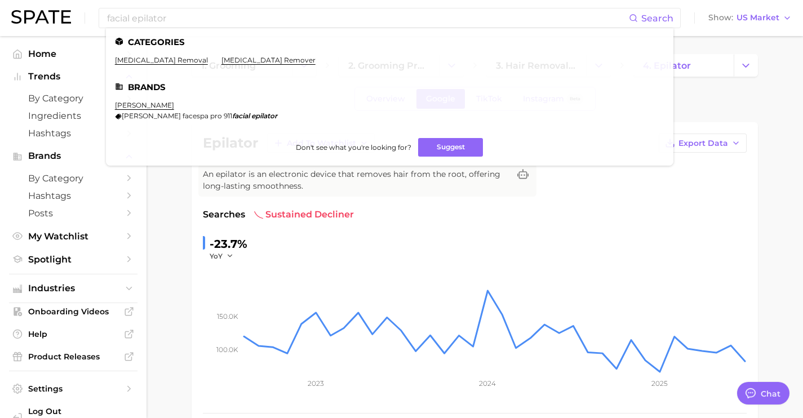
click at [391, 197] on div "epilator Add to Watchlist Export Data An epilator is an electronic device that …" at bounding box center [475, 289] width 544 height 311
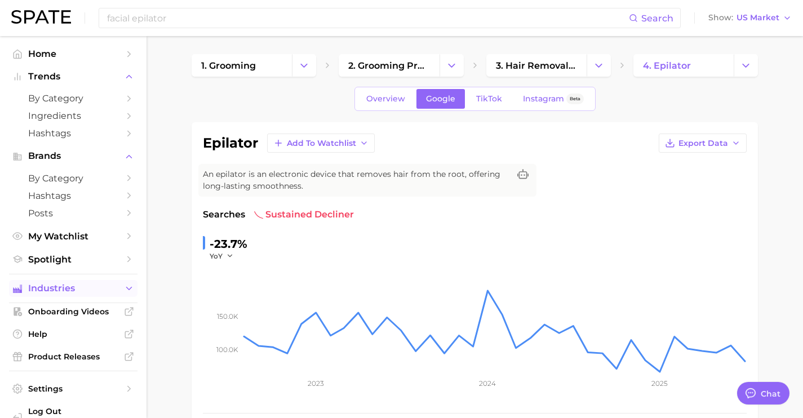
click at [86, 294] on span "Industries" at bounding box center [73, 288] width 90 height 10
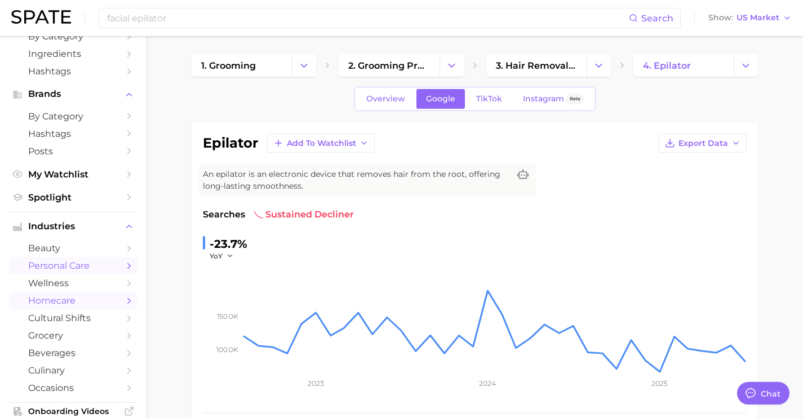
scroll to position [67, 0]
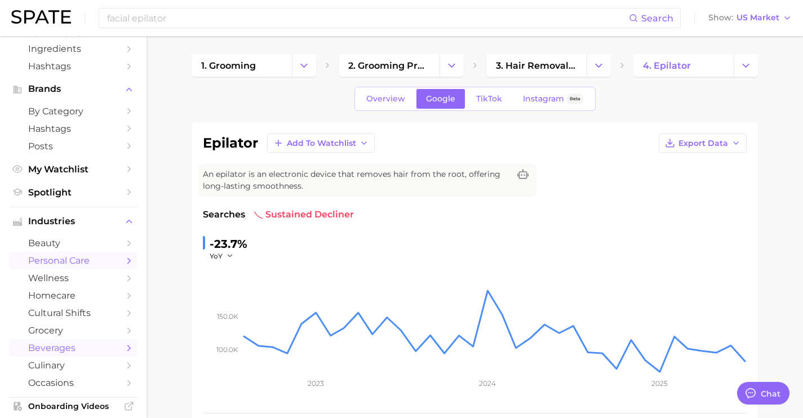
click at [84, 353] on span "beverages" at bounding box center [73, 348] width 90 height 11
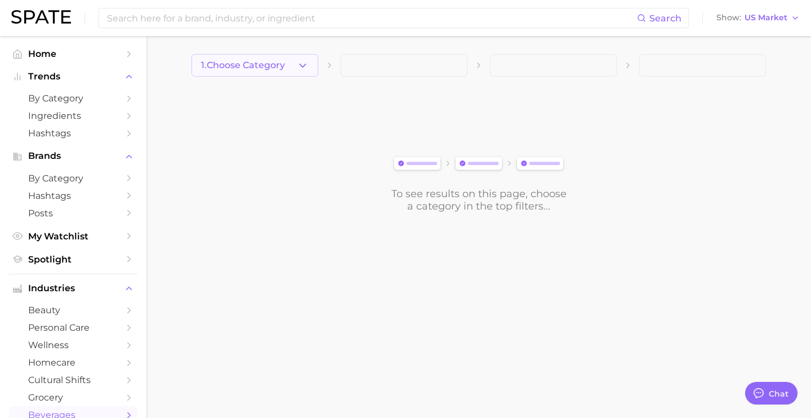
click at [296, 64] on button "1. Choose Category" at bounding box center [255, 65] width 127 height 23
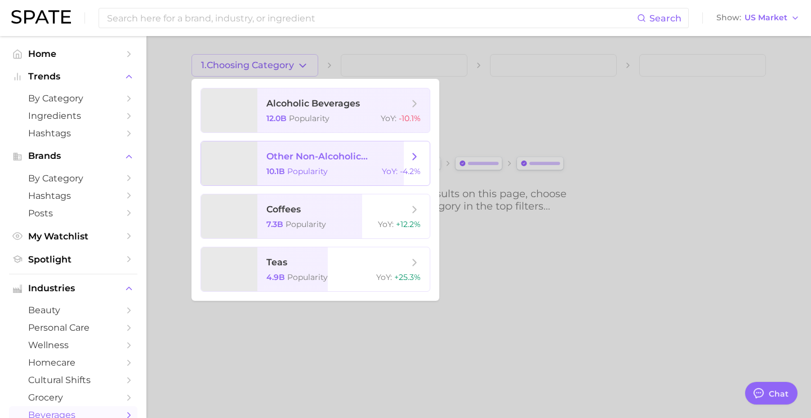
click at [321, 164] on span "other non-alcoholic beverages 10.1b Popularity YoY : -4.2%" at bounding box center [344, 163] width 172 height 44
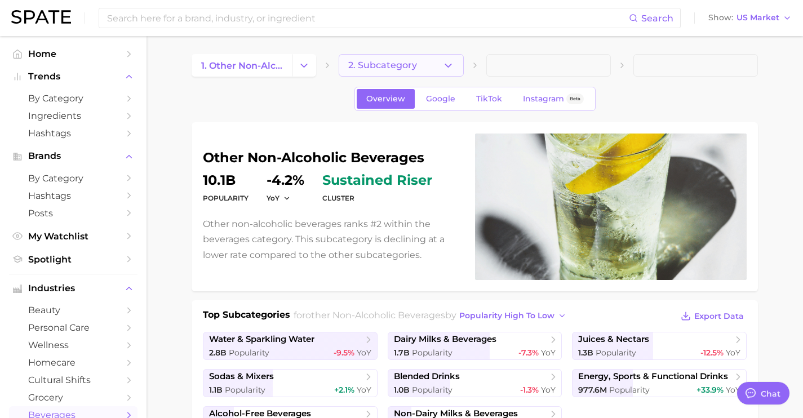
click at [450, 70] on icon "button" at bounding box center [448, 66] width 12 height 12
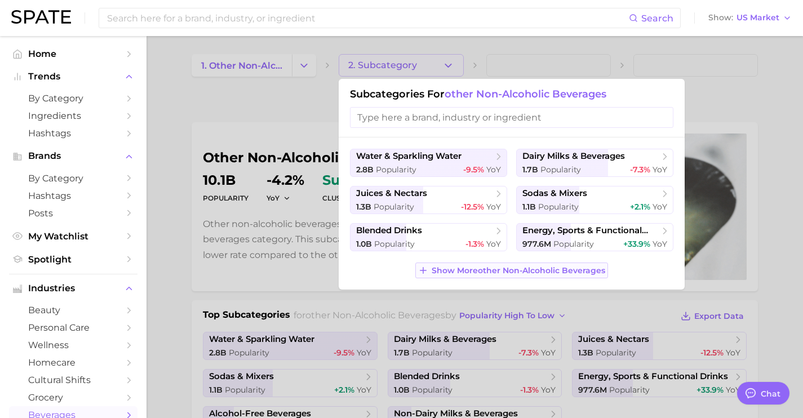
click at [471, 264] on button "Show More other non-alcoholic beverages" at bounding box center [511, 271] width 193 height 16
